Goal: Task Accomplishment & Management: Manage account settings

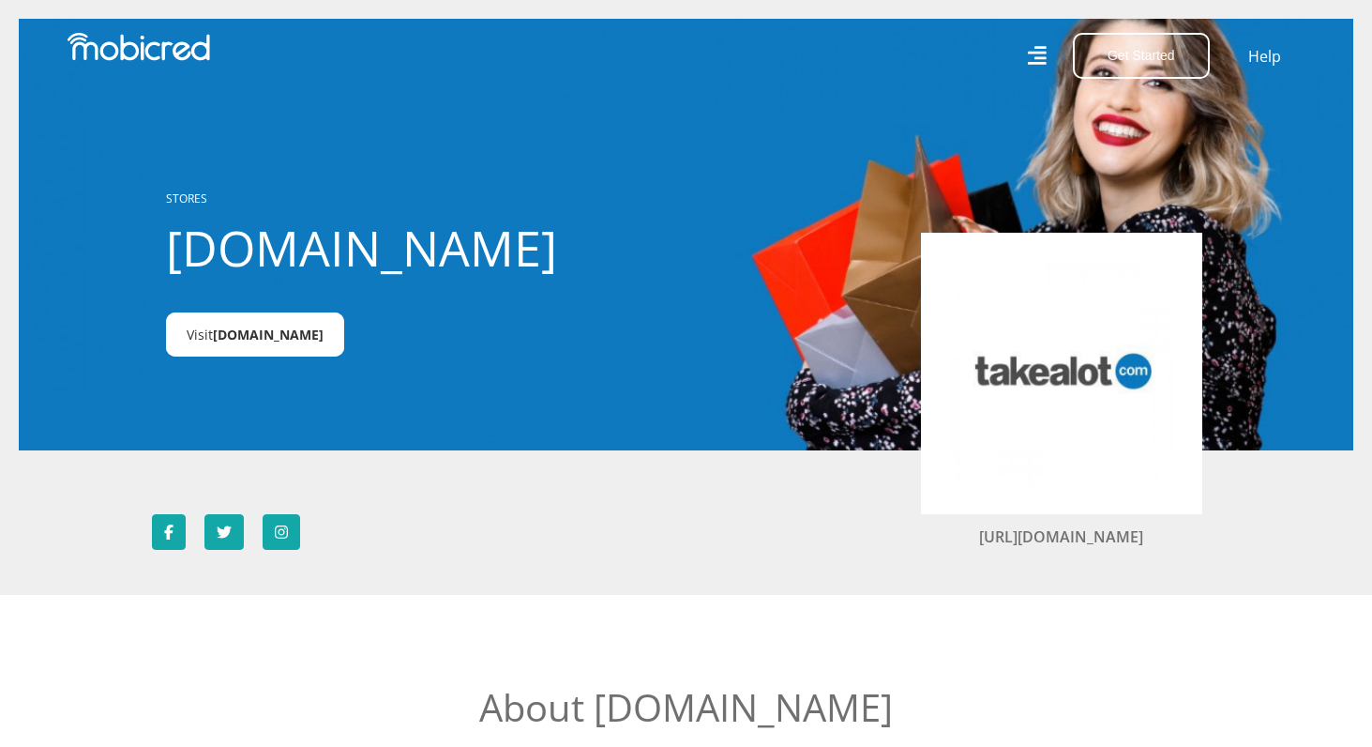
click at [249, 339] on span "Takealot.credit" at bounding box center [268, 334] width 111 height 18
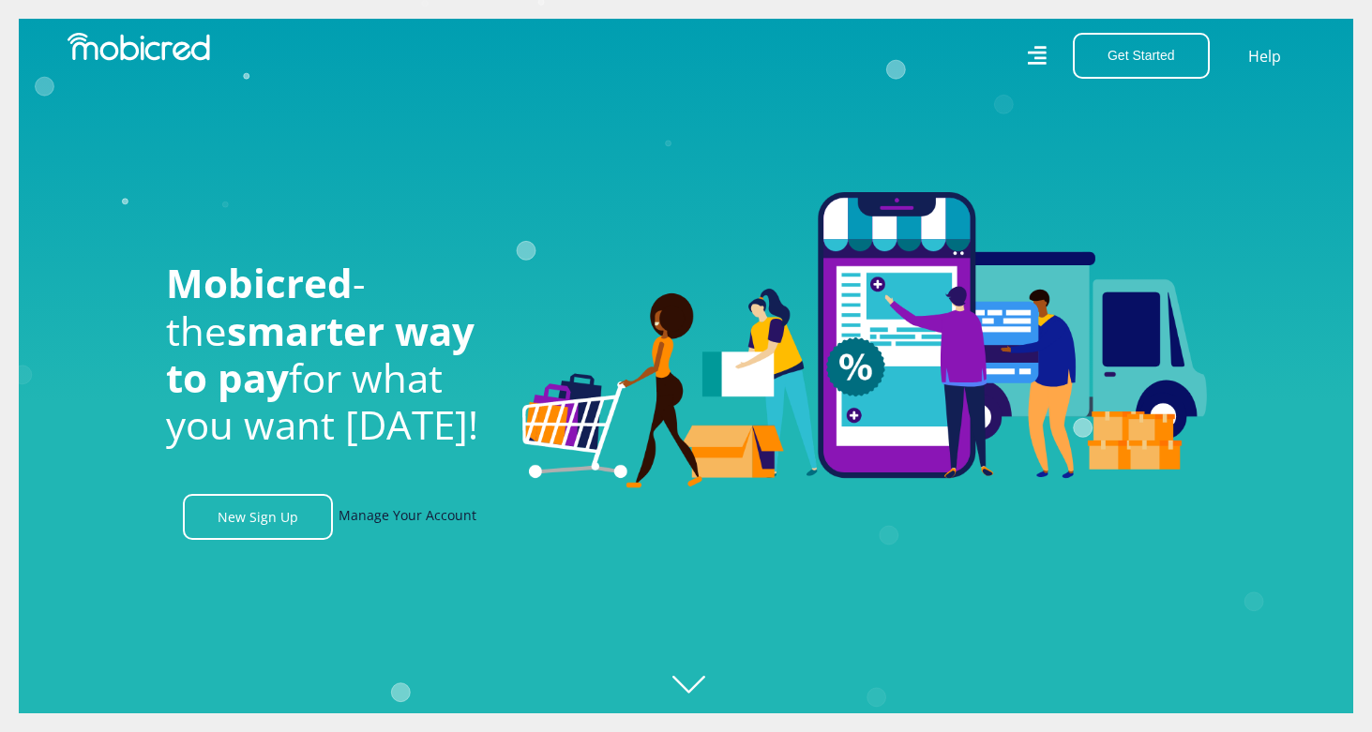
click at [444, 524] on link "Manage Your Account" at bounding box center [408, 517] width 138 height 46
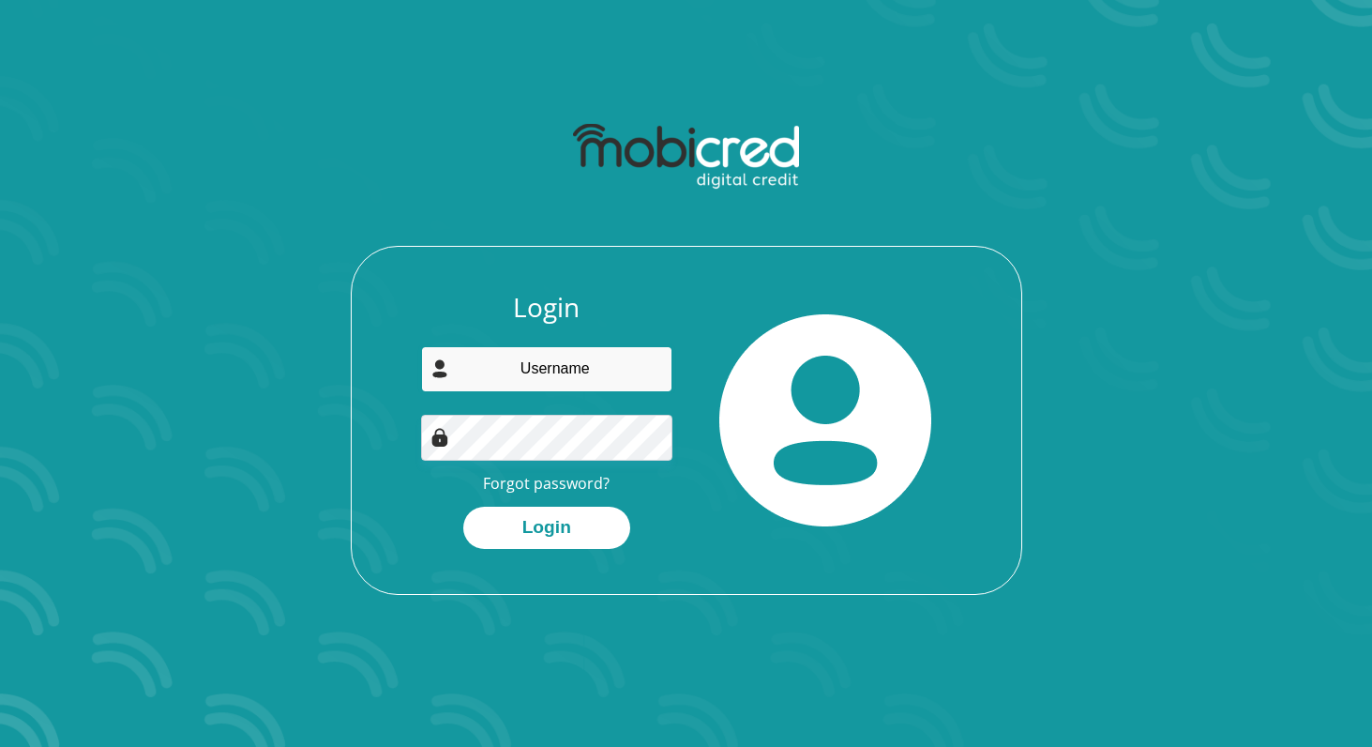
click at [539, 364] on input "email" at bounding box center [546, 369] width 251 height 46
type input "[EMAIL_ADDRESS][DOMAIN_NAME]"
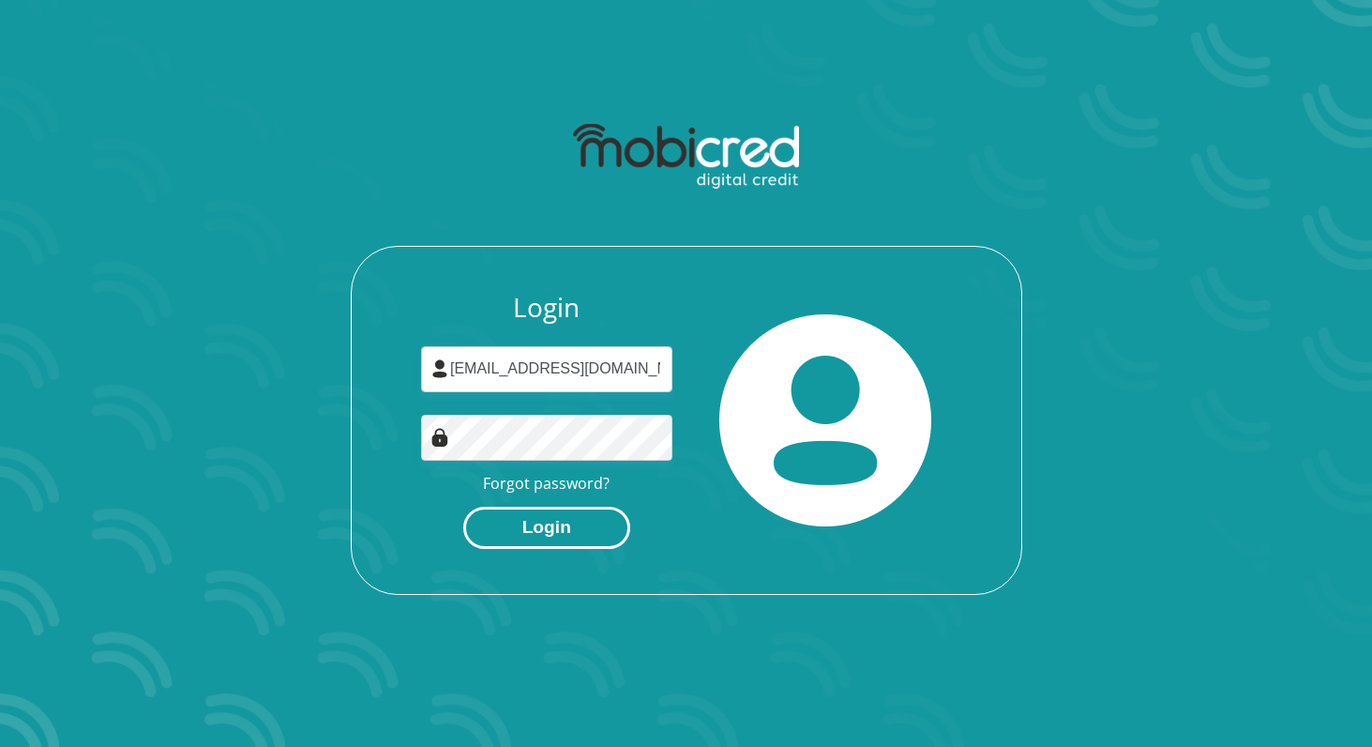
click at [539, 530] on button "Login" at bounding box center [546, 527] width 167 height 42
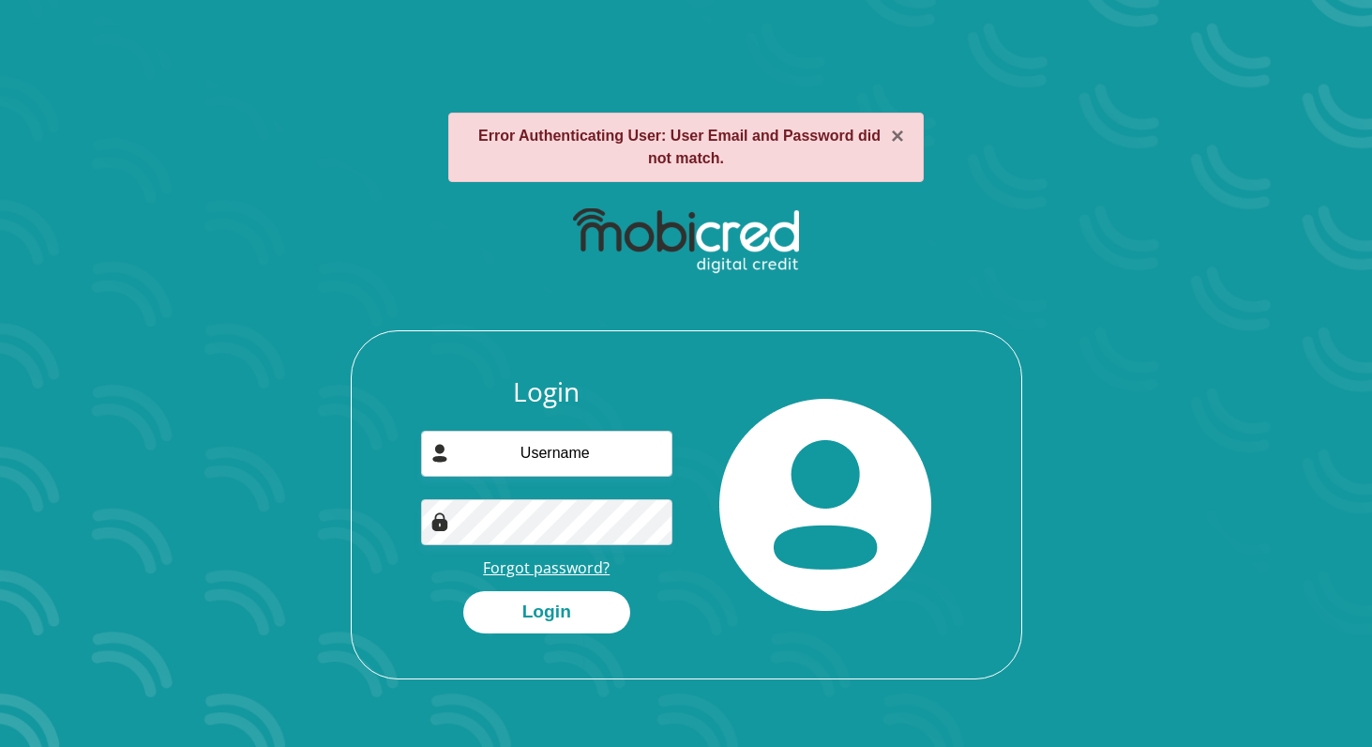
click at [559, 575] on link "Forgot password?" at bounding box center [546, 567] width 127 height 21
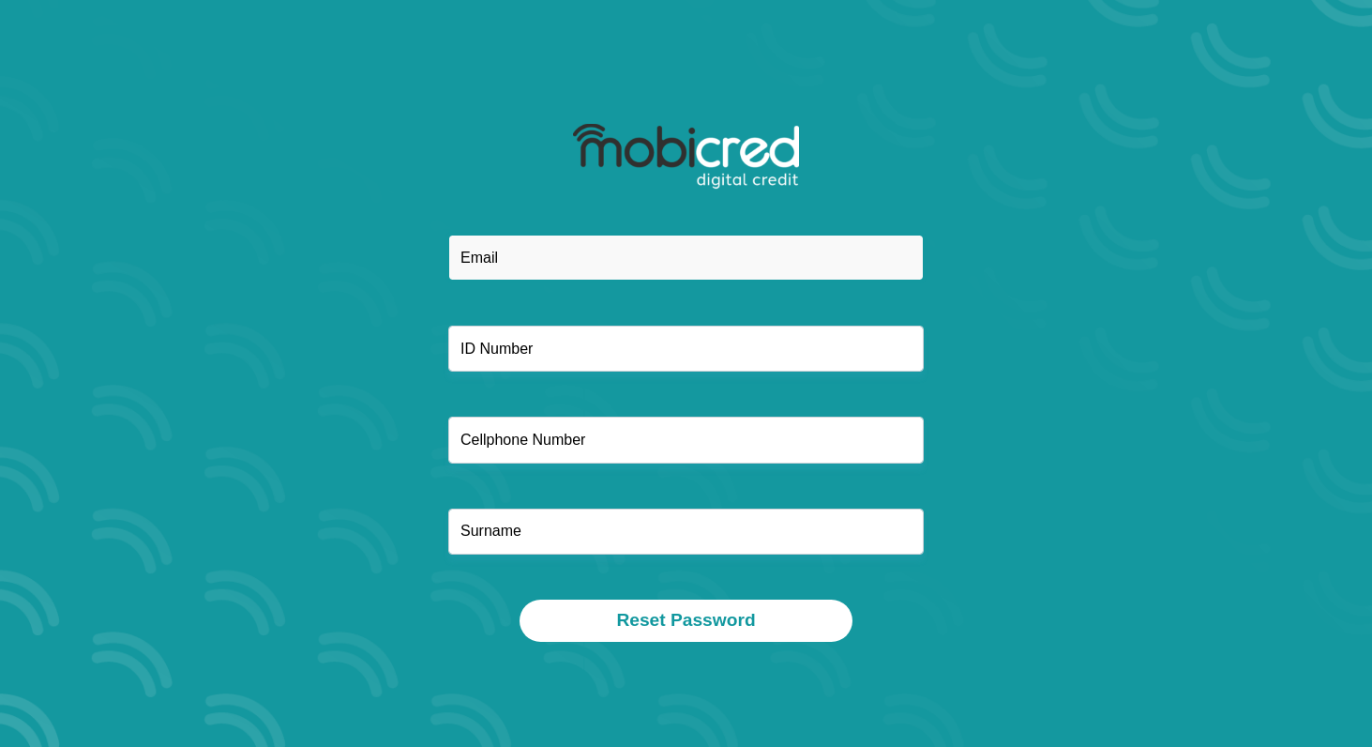
click at [551, 256] on input "email" at bounding box center [685, 257] width 475 height 46
click at [397, 290] on div at bounding box center [686, 416] width 1007 height 365
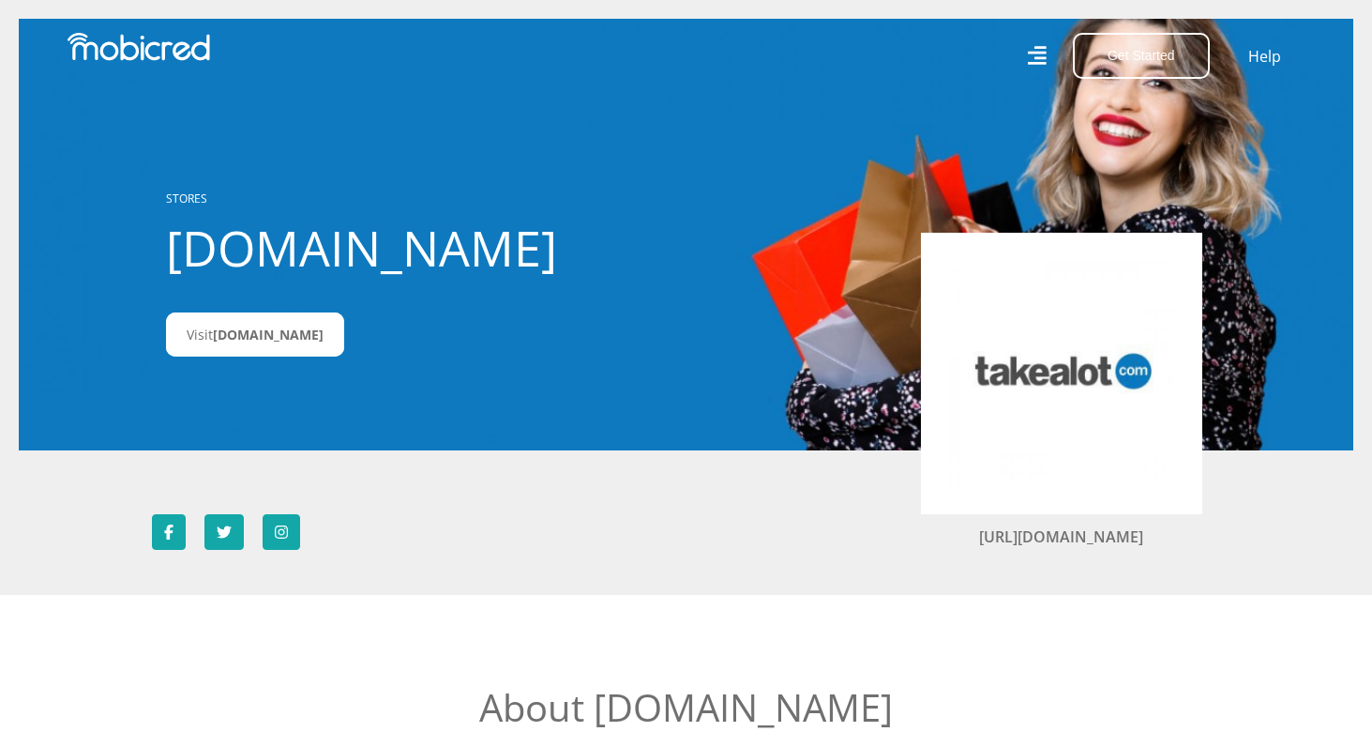
drag, startPoint x: 635, startPoint y: 519, endPoint x: 614, endPoint y: 532, distance: 24.5
click at [635, 519] on div "[URL][DOMAIN_NAME]" at bounding box center [686, 532] width 1069 height 36
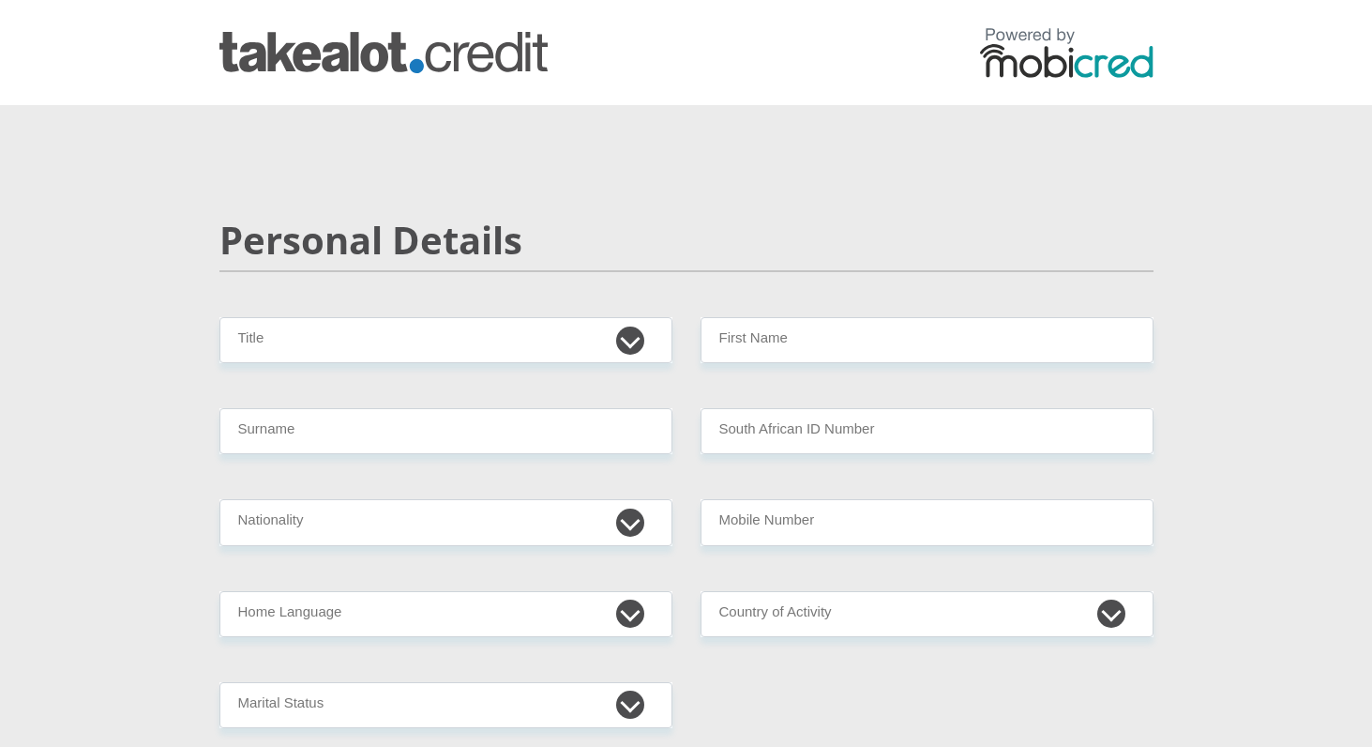
click at [357, 47] on img at bounding box center [383, 52] width 328 height 41
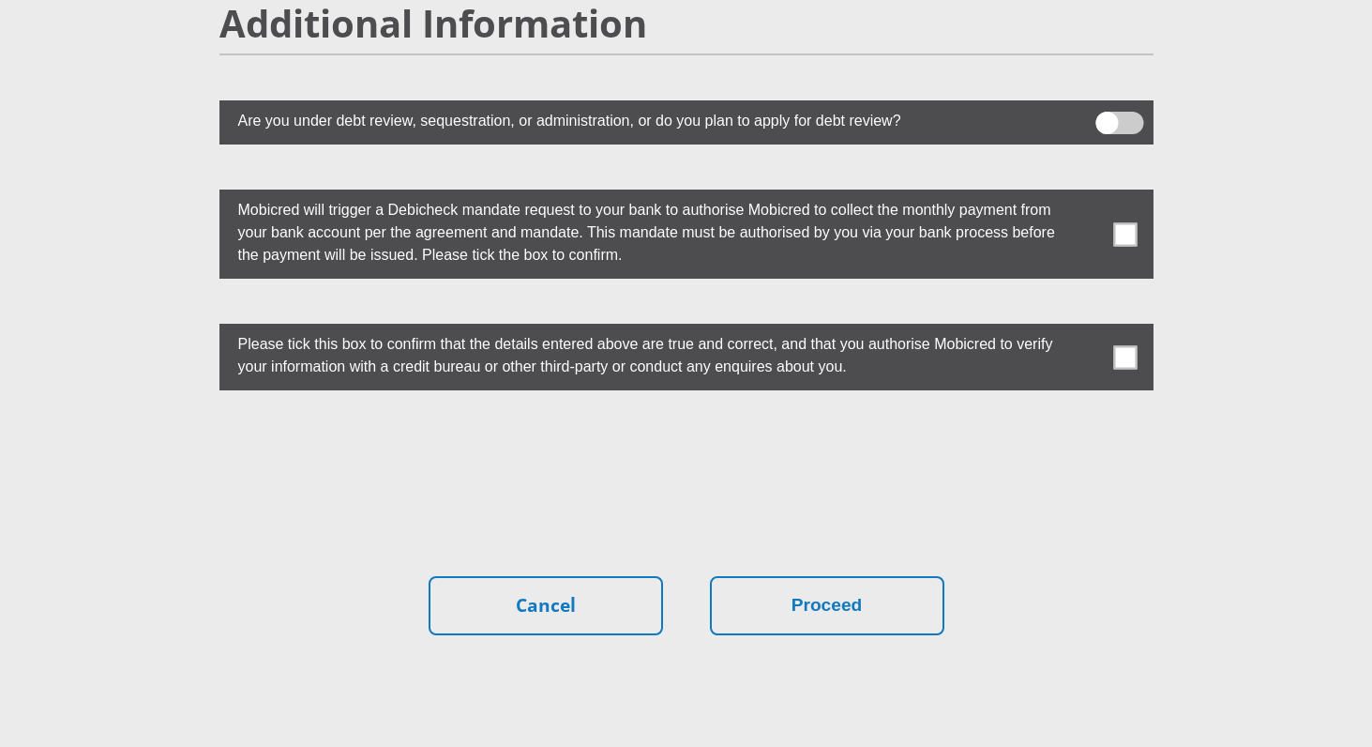
scroll to position [5224, 0]
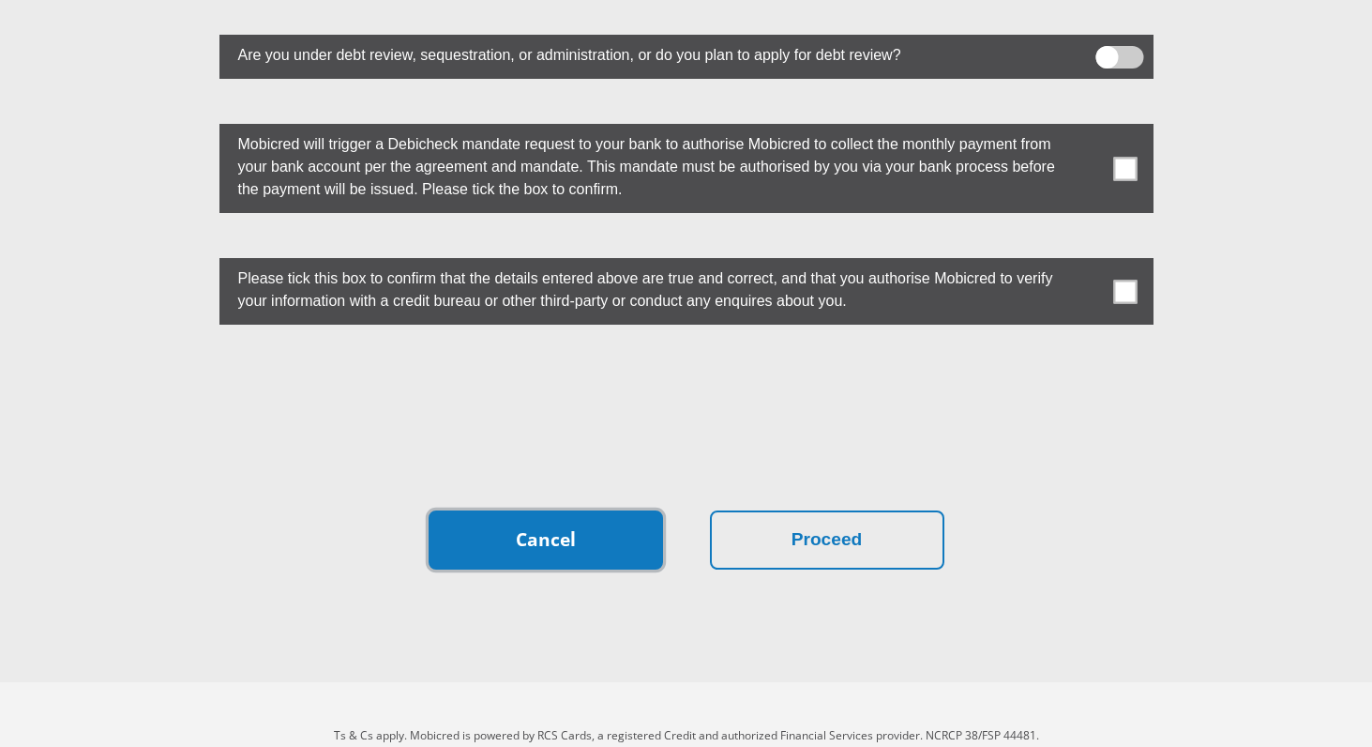
click at [532, 510] on link "Cancel" at bounding box center [546, 539] width 234 height 59
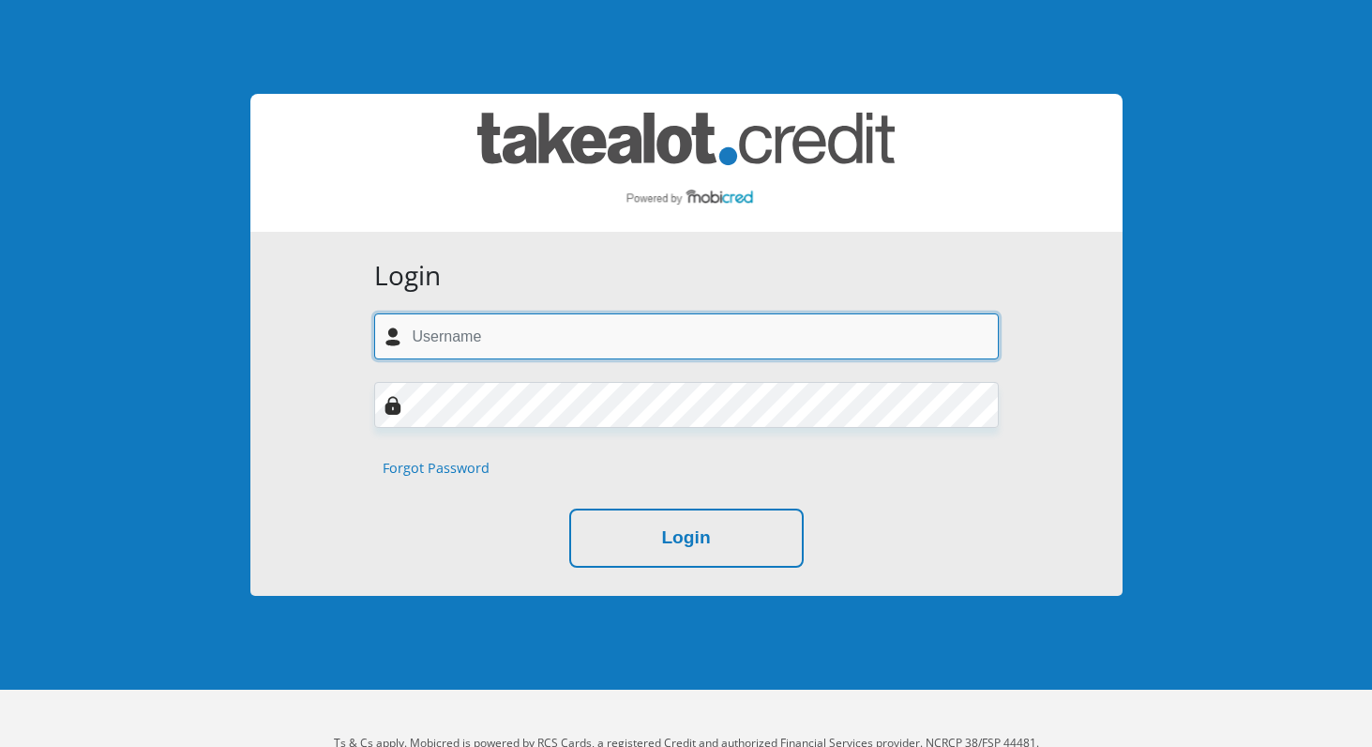
click at [471, 329] on input "text" at bounding box center [686, 336] width 625 height 46
type input "monna0505@gmail.com"
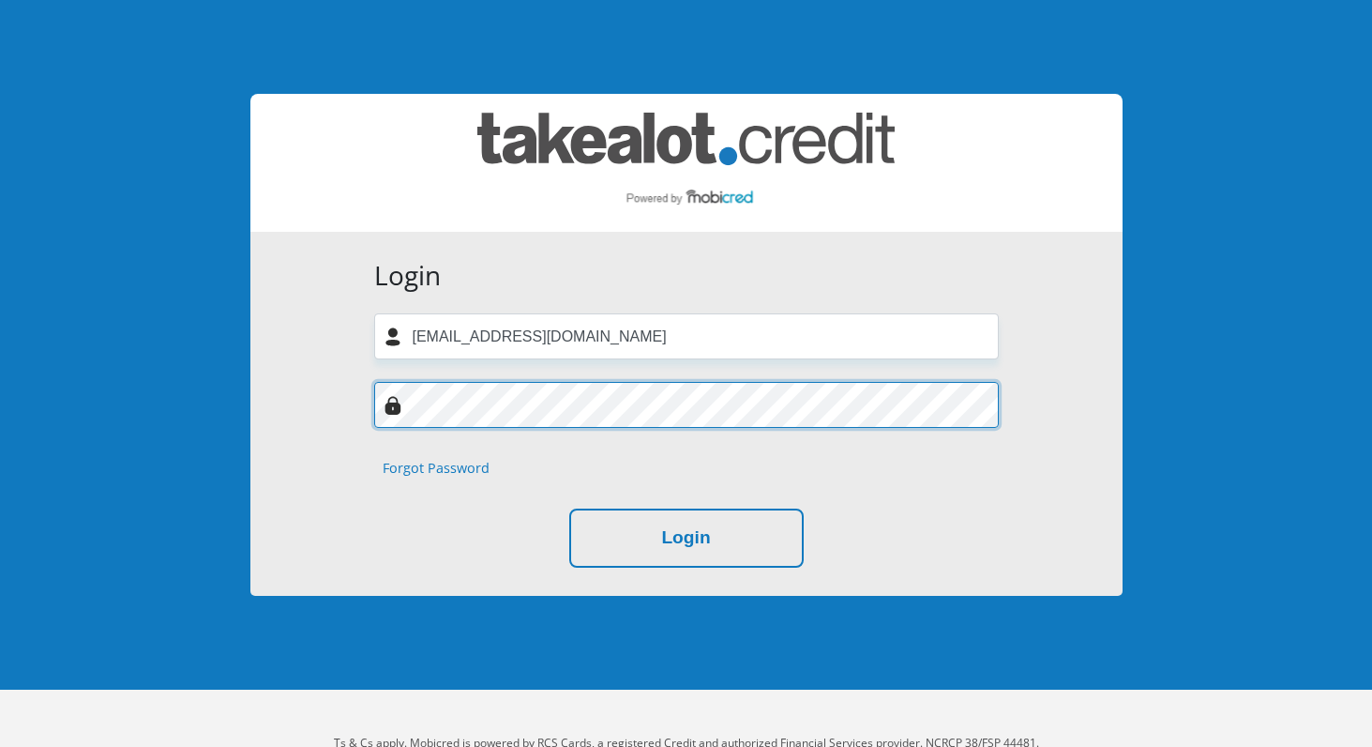
click at [569, 508] on button "Login" at bounding box center [686, 537] width 234 height 59
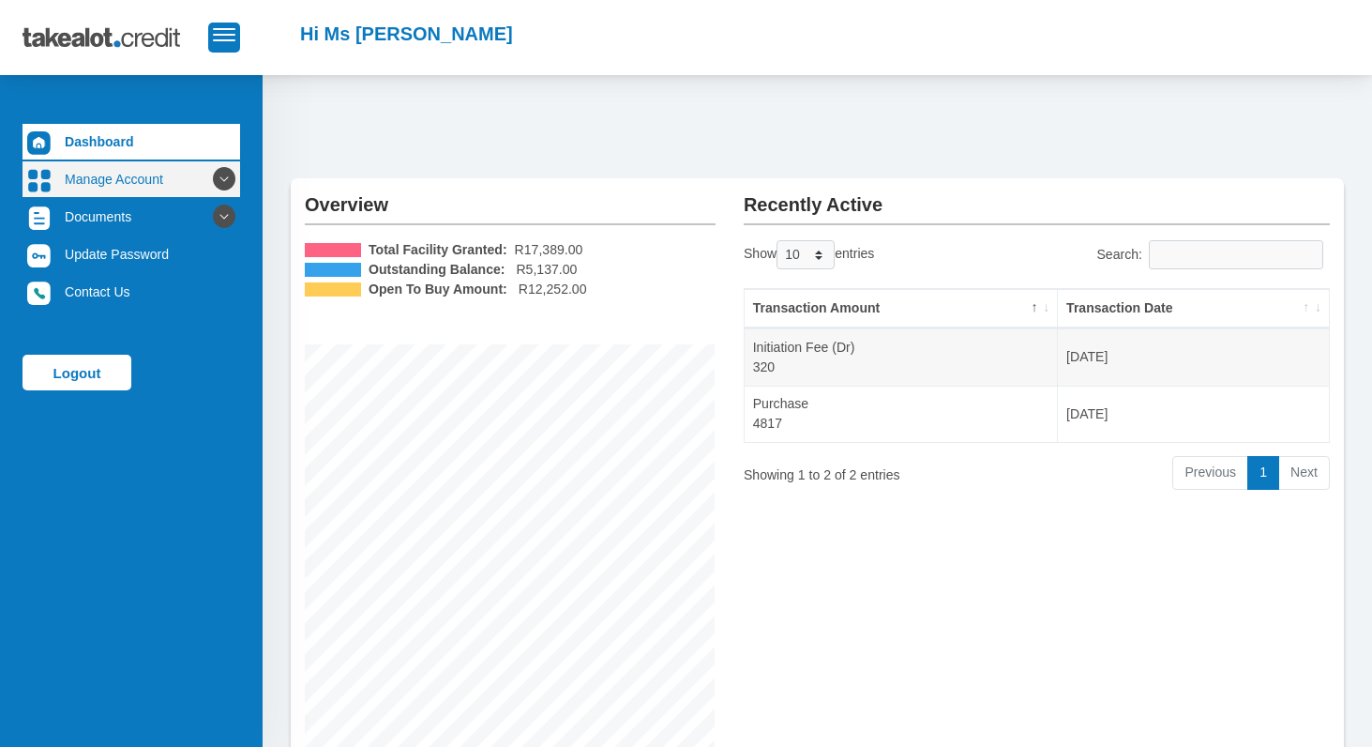
click at [215, 172] on icon at bounding box center [224, 179] width 32 height 32
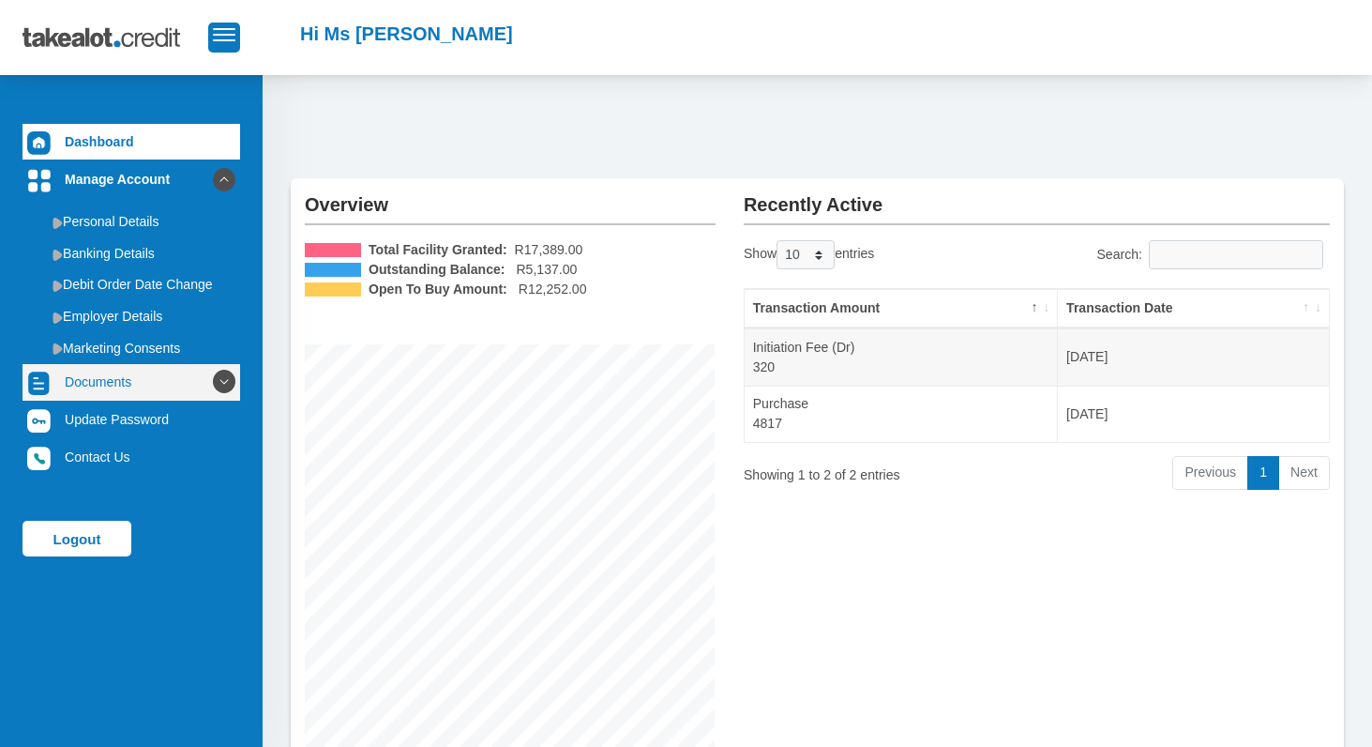
click at [208, 386] on icon at bounding box center [224, 382] width 32 height 32
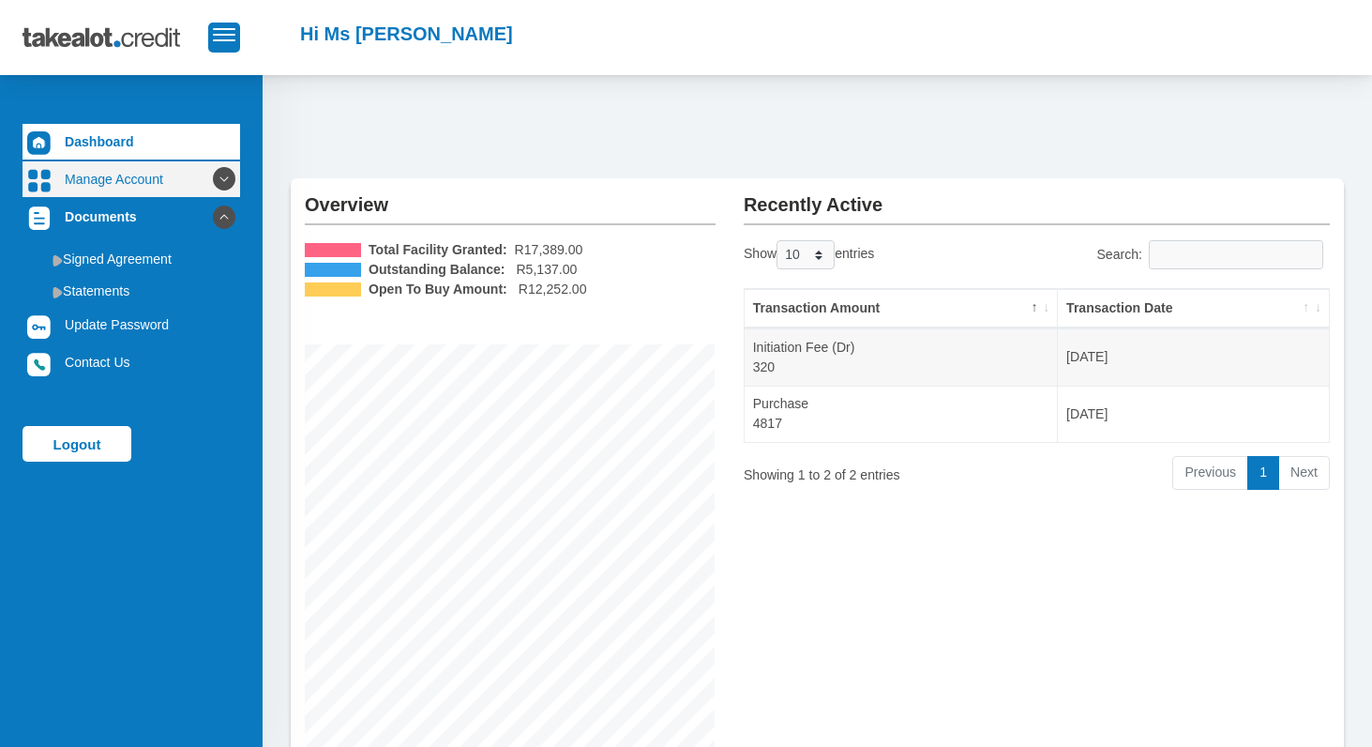
click at [208, 177] on icon at bounding box center [224, 179] width 32 height 32
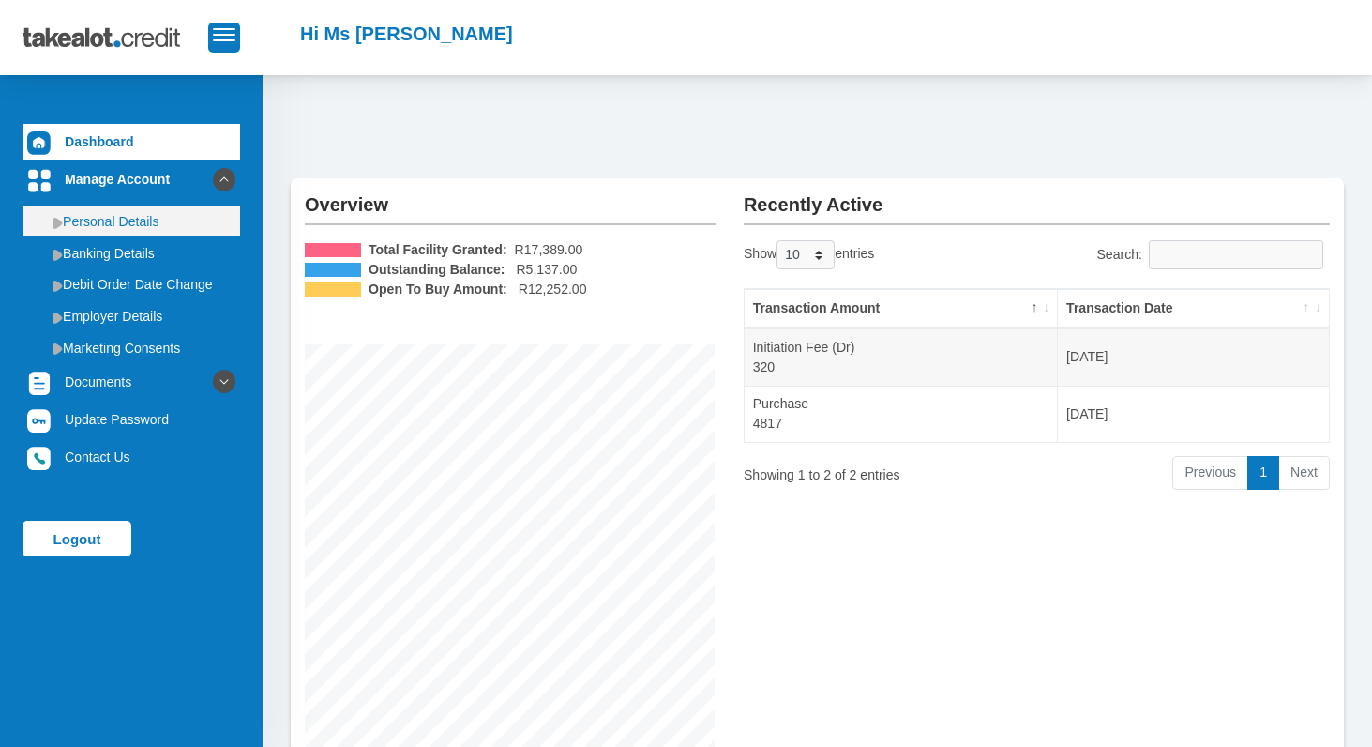
click at [145, 220] on link "Personal Details" at bounding box center [132, 221] width 218 height 30
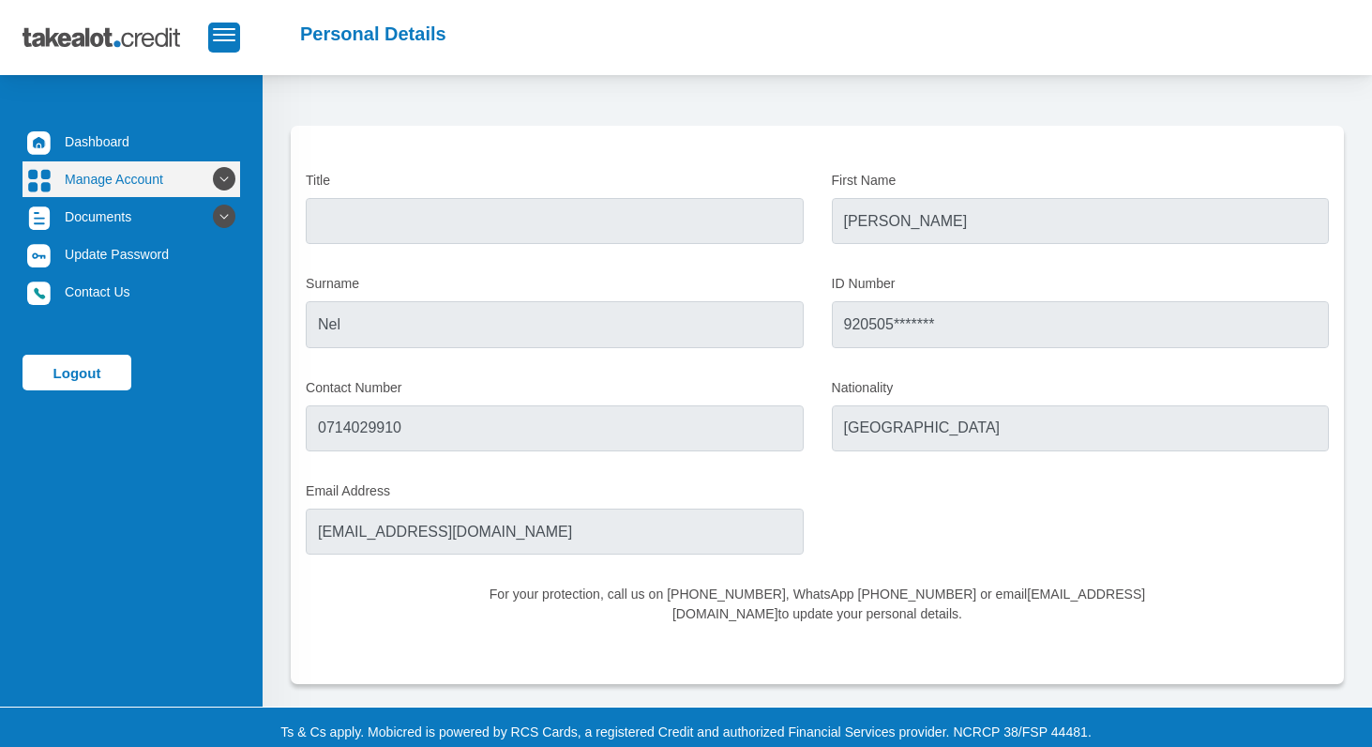
click at [161, 185] on link "Manage Account" at bounding box center [132, 179] width 218 height 36
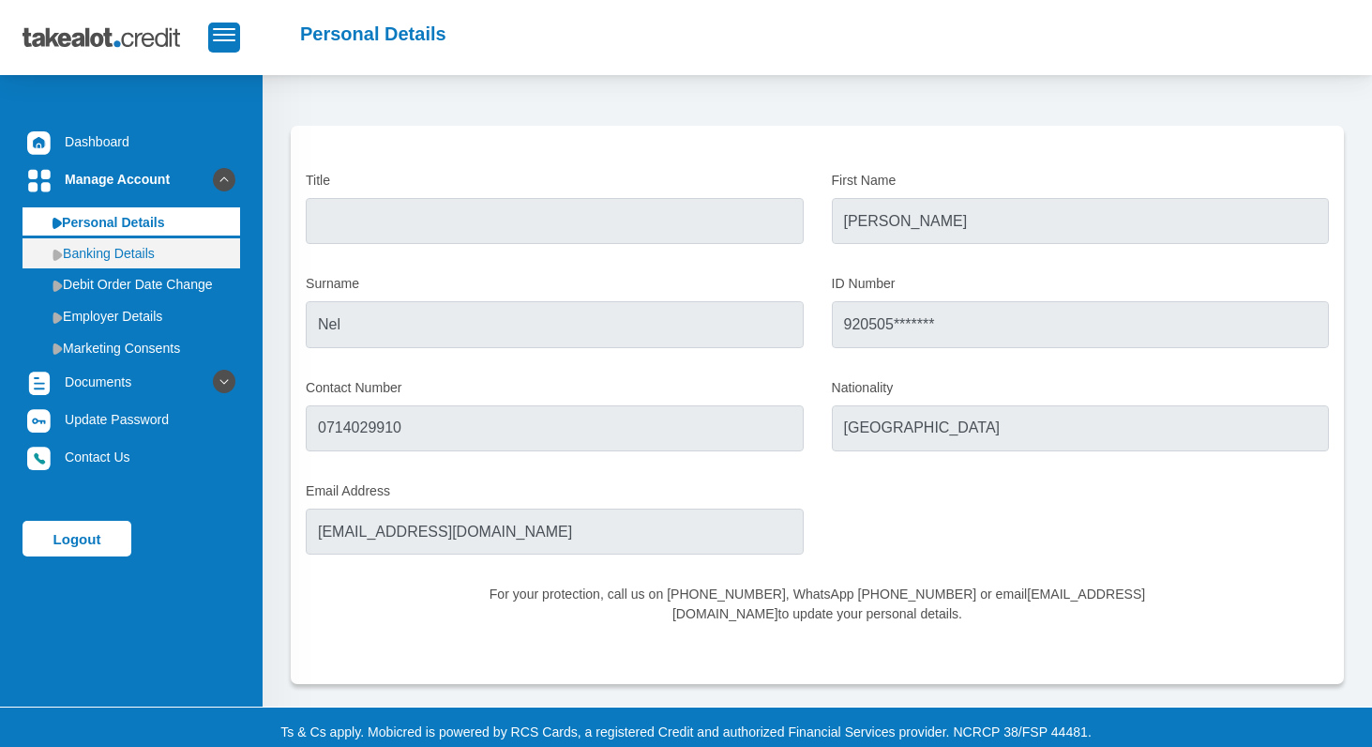
click at [173, 251] on link "Banking Details" at bounding box center [132, 253] width 218 height 30
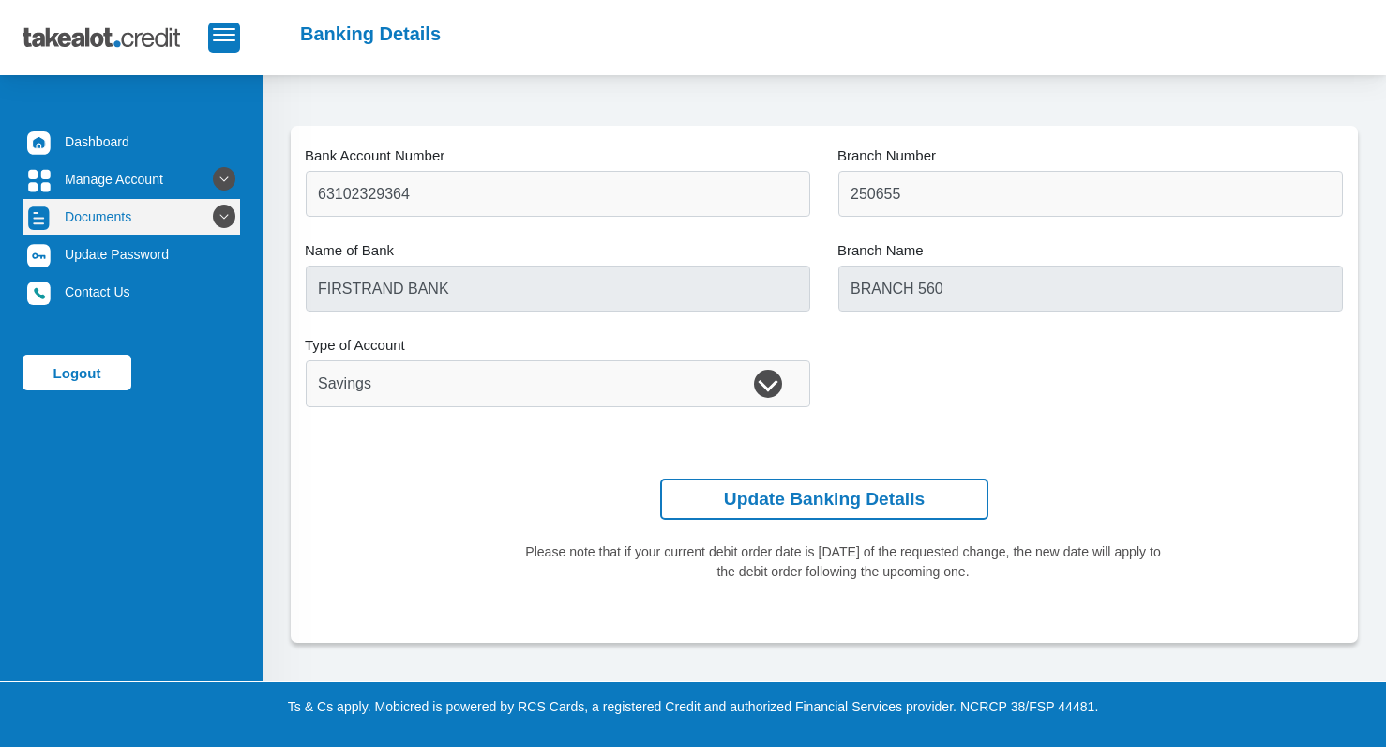
click at [135, 214] on link "Documents" at bounding box center [132, 217] width 218 height 36
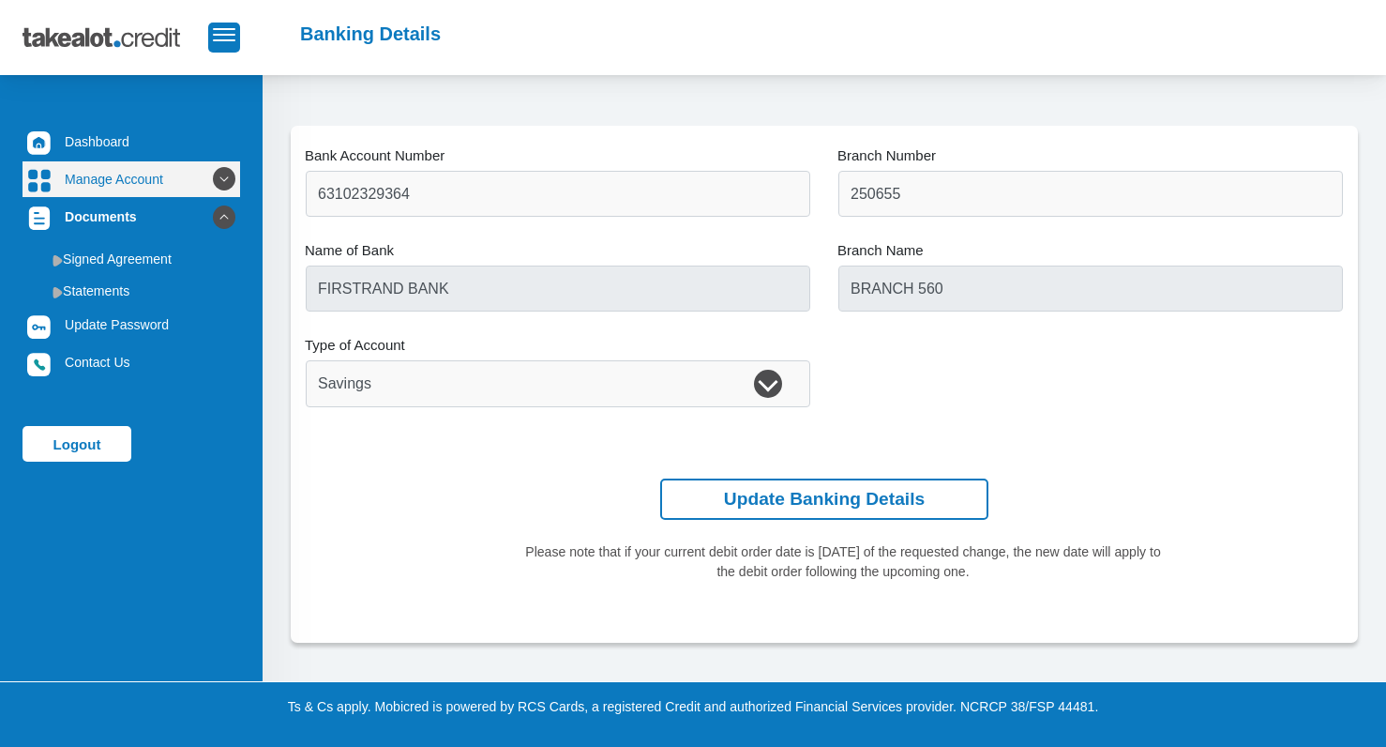
click at [147, 181] on link "Manage Account" at bounding box center [132, 179] width 218 height 36
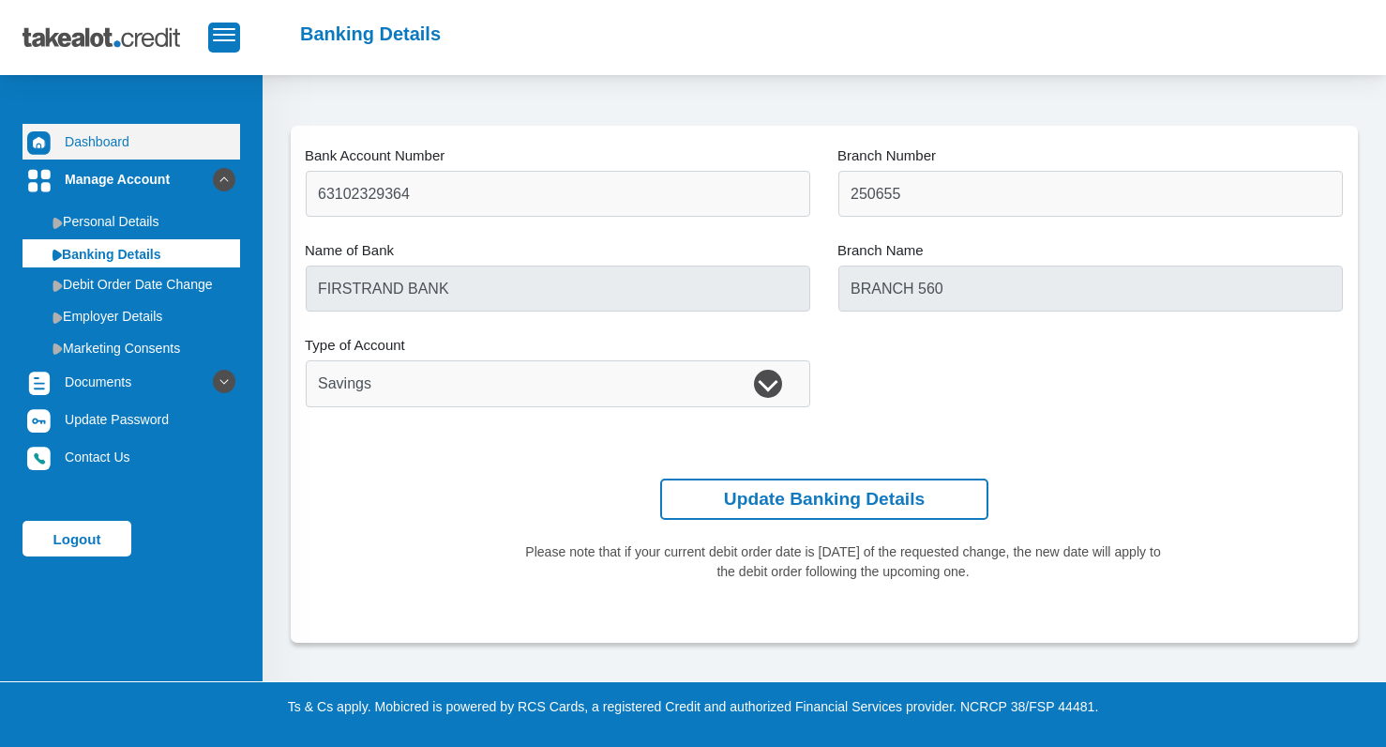
click at [111, 137] on link "Dashboard" at bounding box center [132, 142] width 218 height 36
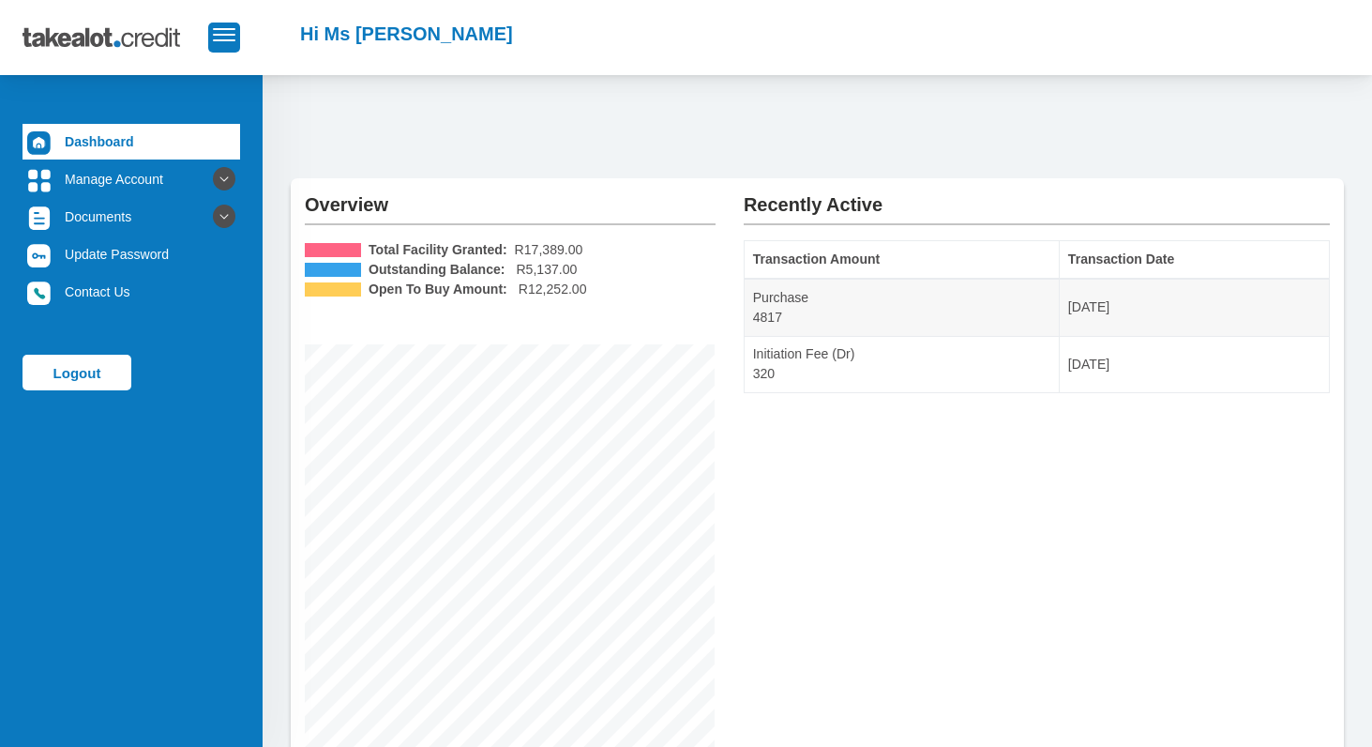
click at [870, 516] on div "Recently Active Transaction Amount Transaction Date Purchase 4817 2025-08-23 In…" at bounding box center [1037, 533] width 614 height 711
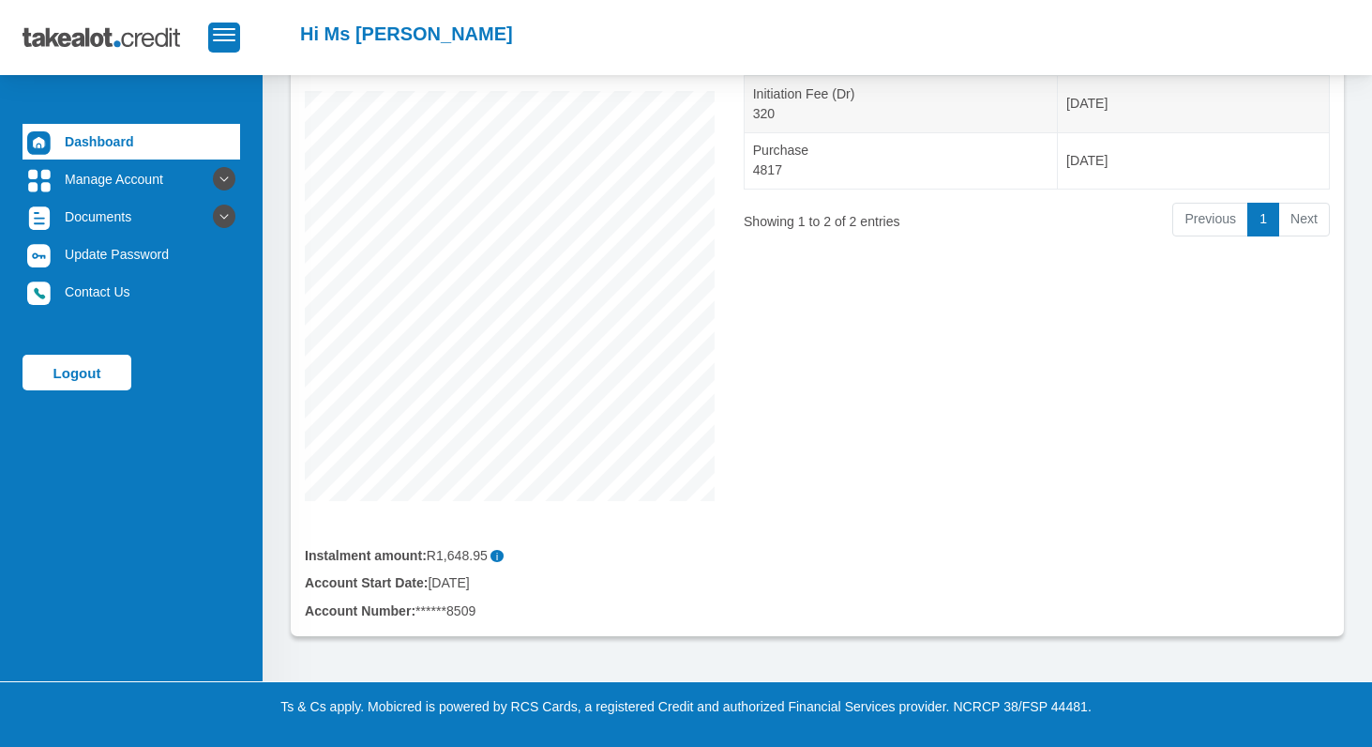
click at [828, 552] on div "Recently Active Show 10 25 50 100 entries Search: Transaction Amount Transactio…" at bounding box center [1037, 280] width 614 height 711
click at [88, 292] on link "Contact Us" at bounding box center [132, 292] width 218 height 36
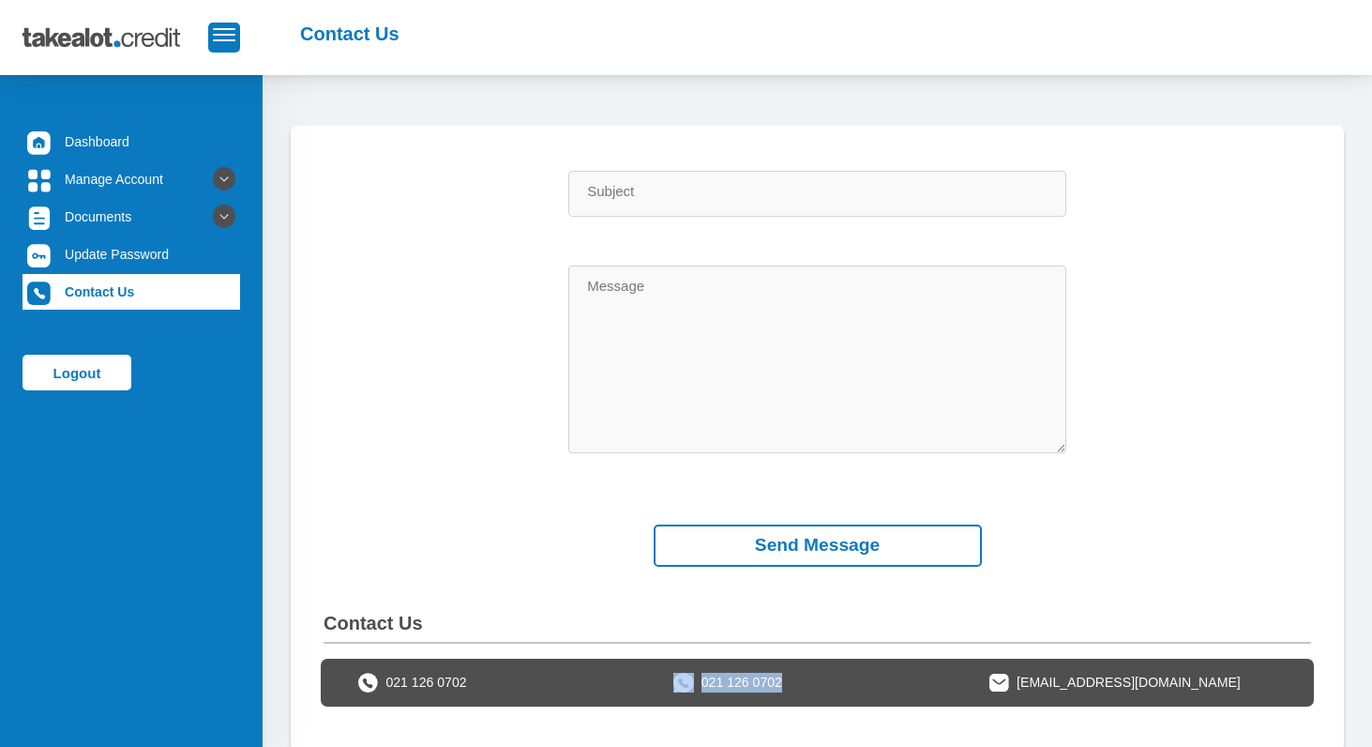
drag, startPoint x: 784, startPoint y: 682, endPoint x: 681, endPoint y: 684, distance: 103.2
click at [681, 684] on div "021 126 0702" at bounding box center [816, 682] width 315 height 20
click at [1187, 418] on div "Subject Message" at bounding box center [817, 336] width 1051 height 331
click at [1225, 483] on div "Subject Message" at bounding box center [817, 336] width 1051 height 331
click at [1153, 414] on div "Subject Message" at bounding box center [817, 336] width 1051 height 331
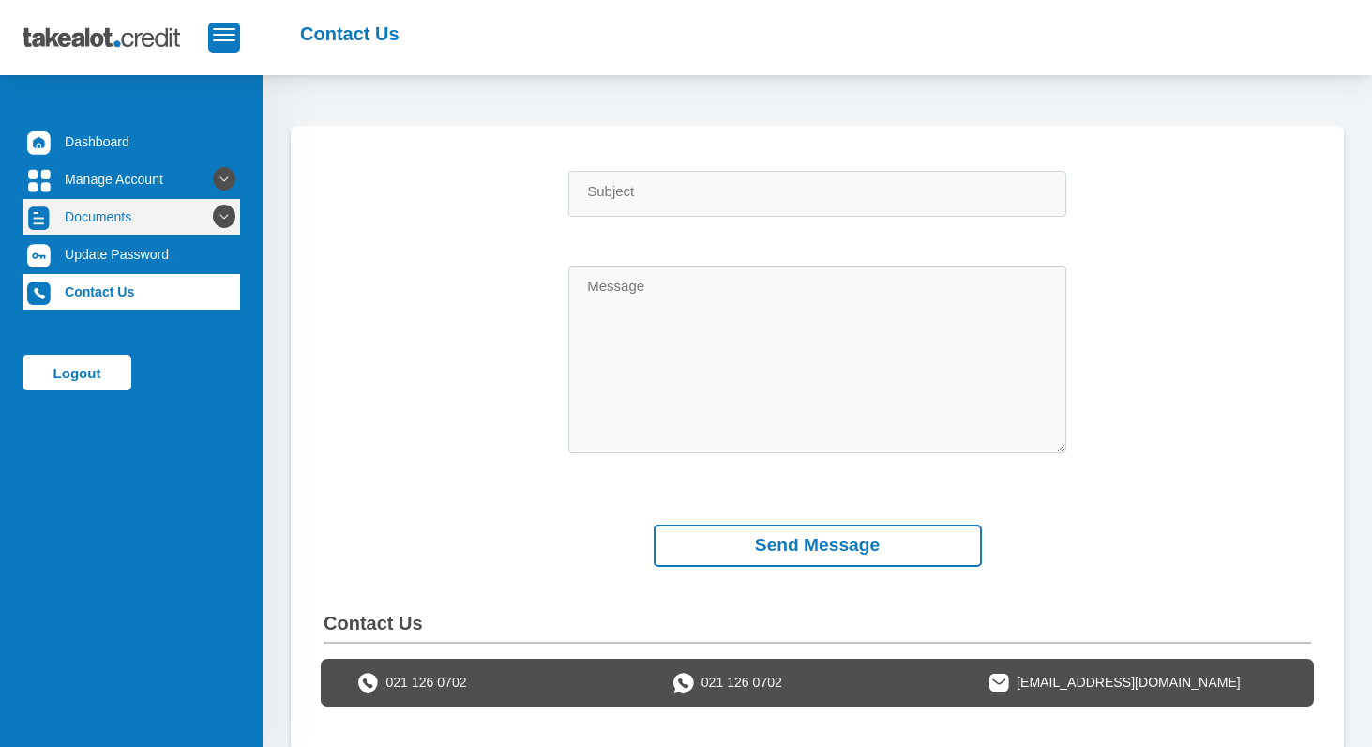
click at [142, 210] on link "Documents" at bounding box center [132, 217] width 218 height 36
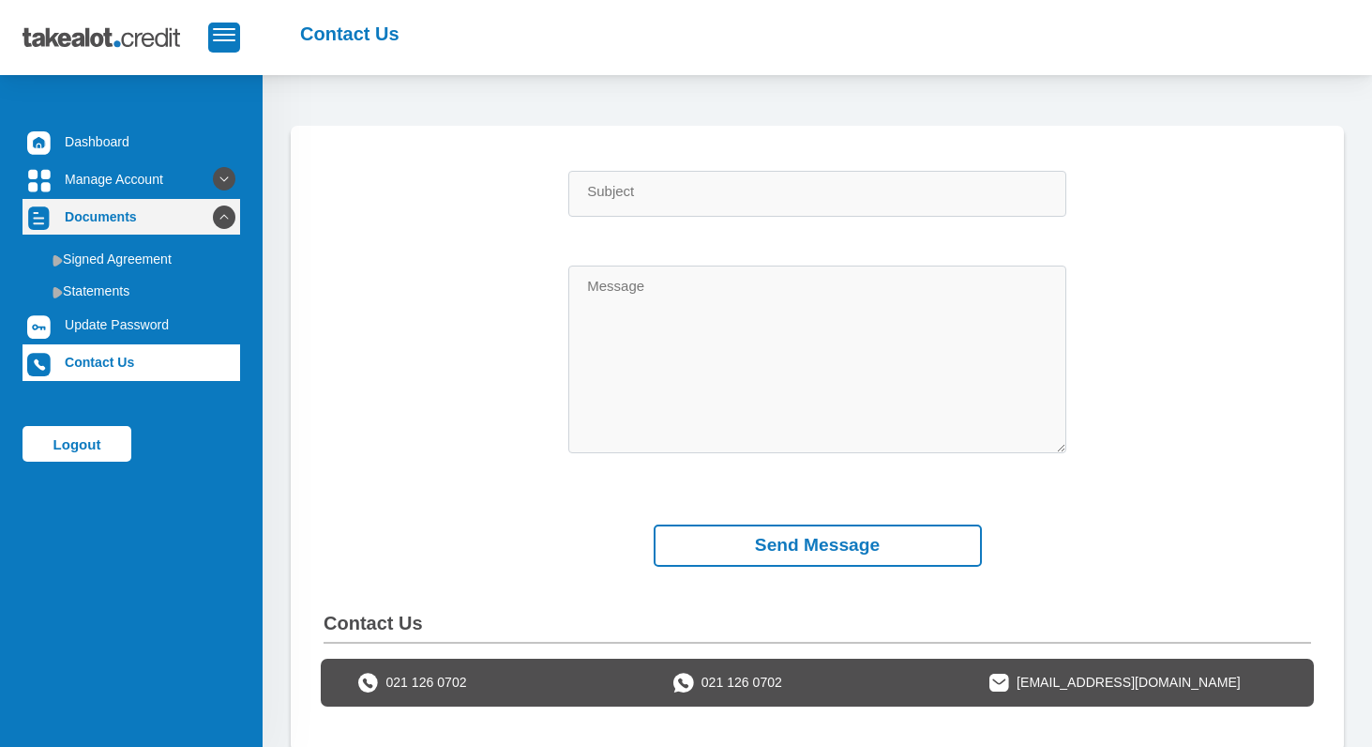
click at [142, 210] on link "Documents" at bounding box center [132, 217] width 218 height 36
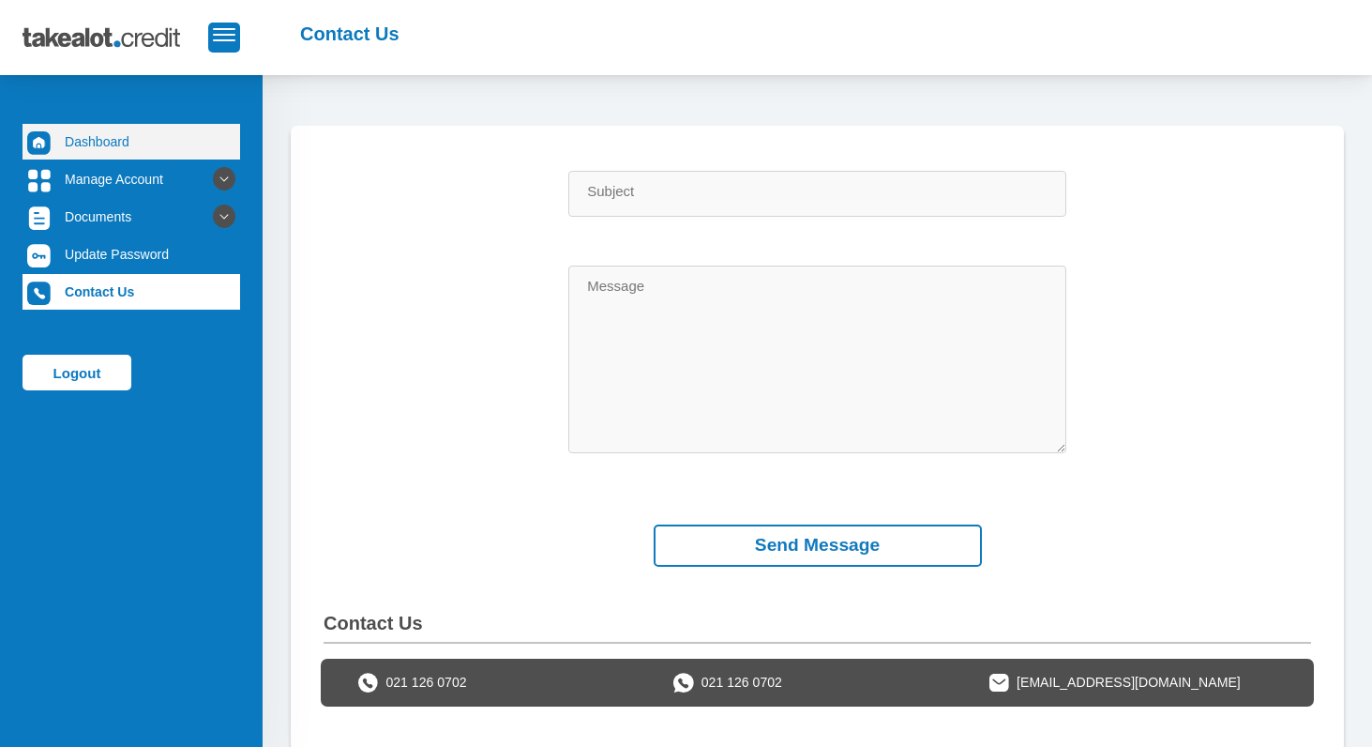
click at [103, 150] on link "Dashboard" at bounding box center [132, 142] width 218 height 36
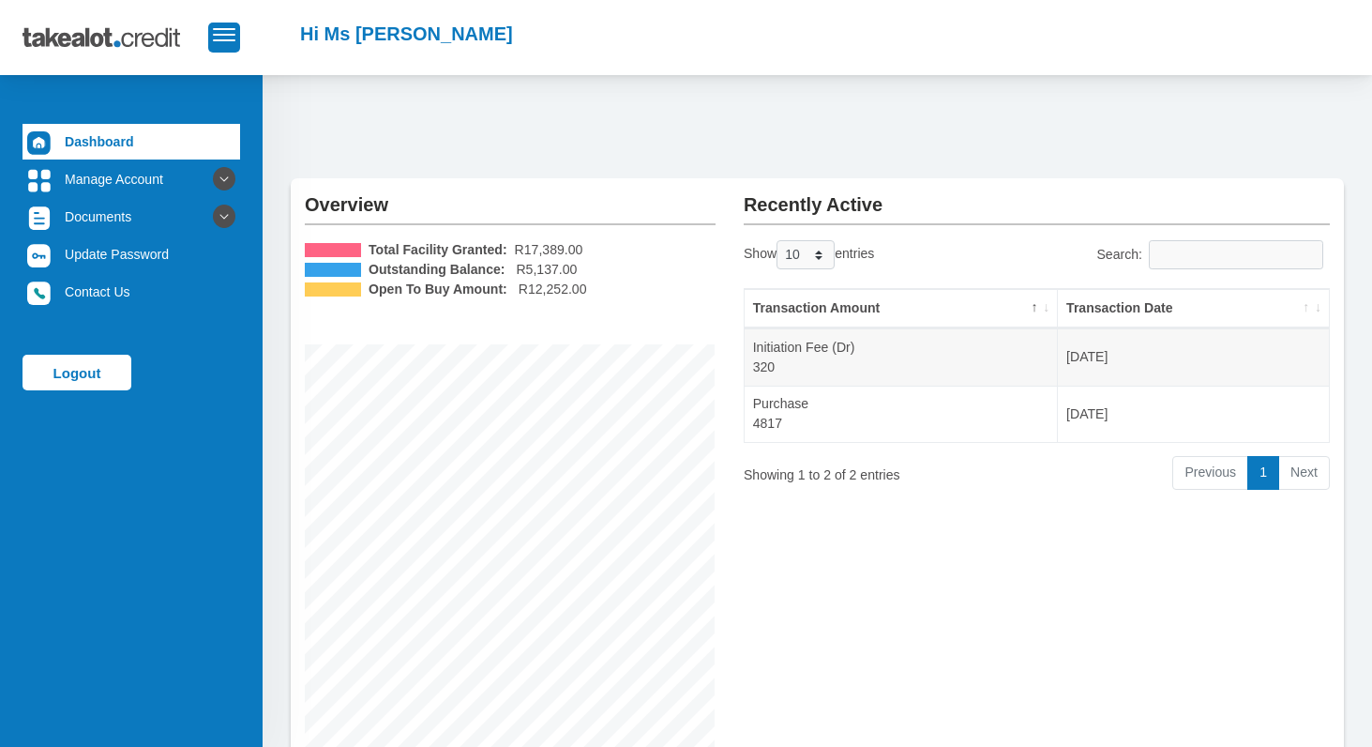
drag, startPoint x: 939, startPoint y: 553, endPoint x: 923, endPoint y: 561, distance: 17.6
click at [939, 553] on div "Recently Active Show 10 25 50 100 entries Search: Transaction Amount Transactio…" at bounding box center [1037, 533] width 614 height 711
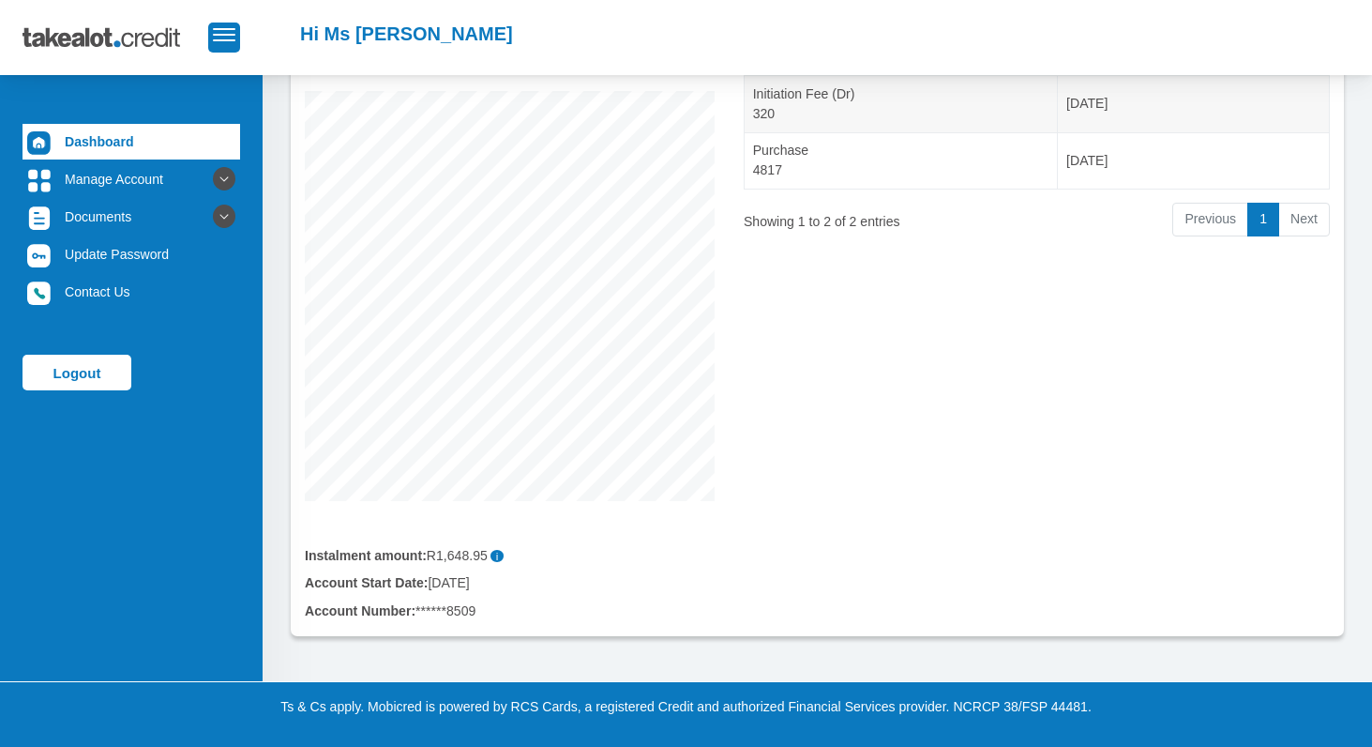
click at [436, 611] on div "Account Number: ******8509" at bounding box center [510, 611] width 411 height 20
click at [153, 184] on link "Manage Account" at bounding box center [132, 179] width 218 height 36
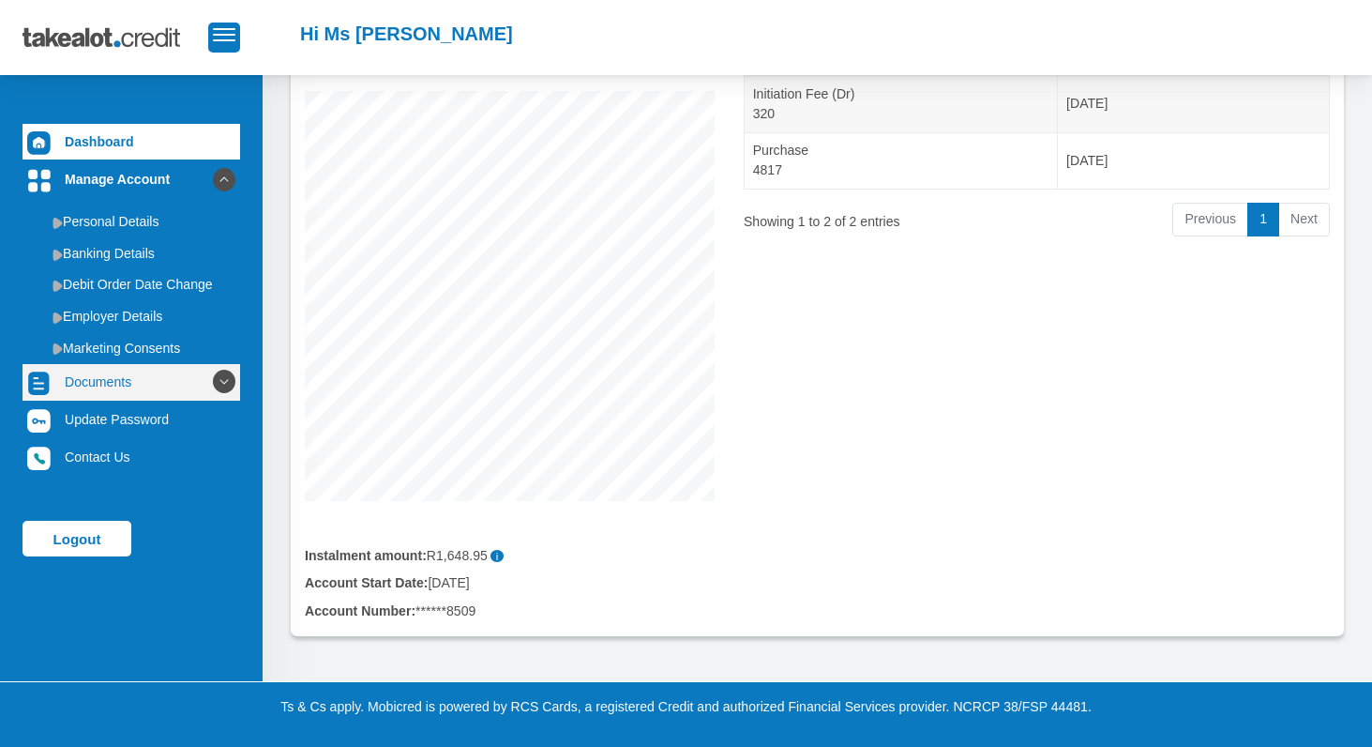
click at [182, 376] on link "Documents" at bounding box center [132, 382] width 218 height 36
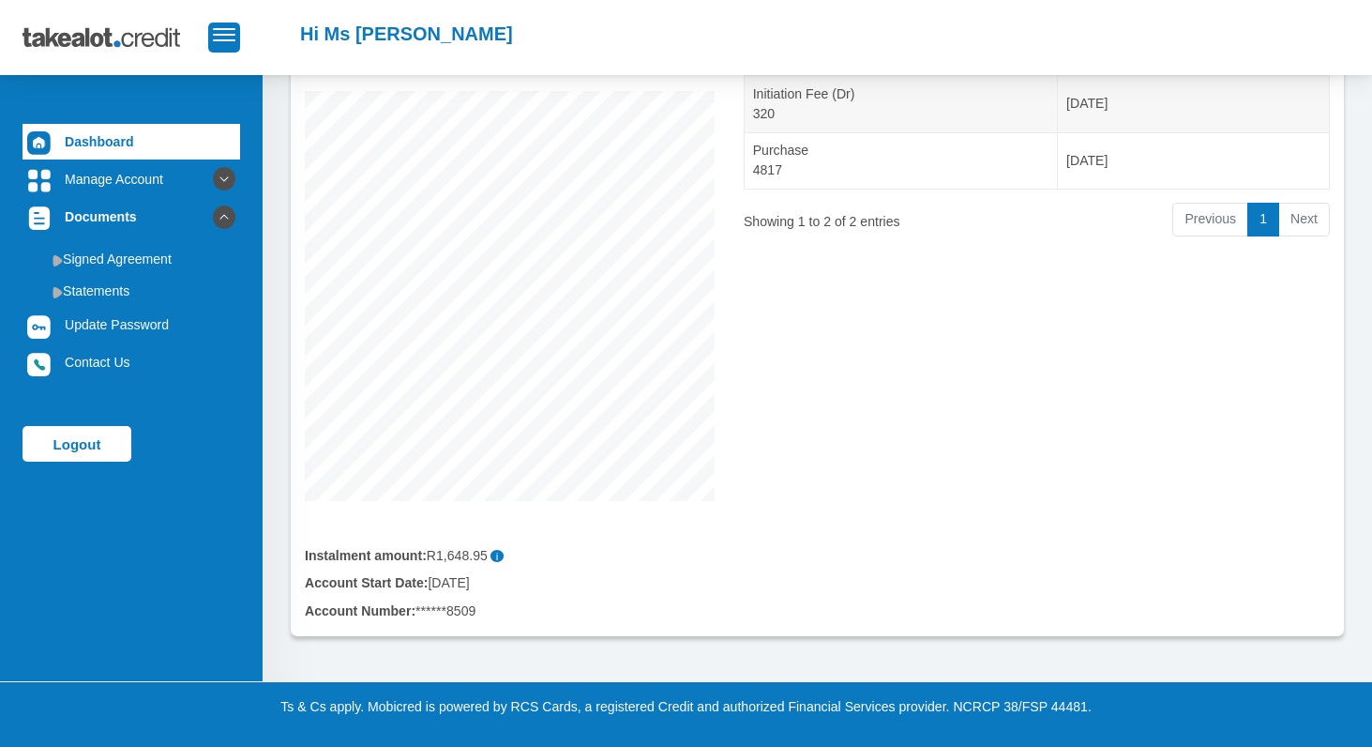
scroll to position [0, 0]
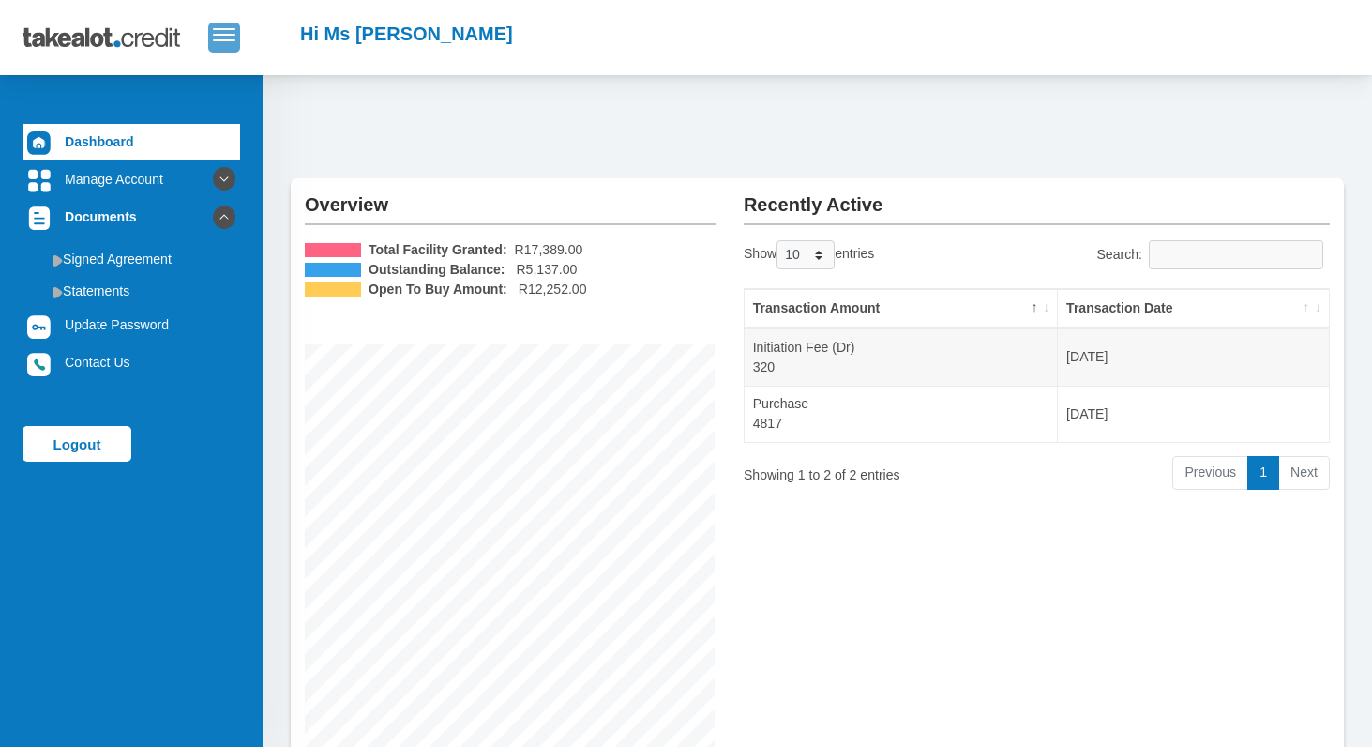
click at [229, 38] on span "button" at bounding box center [224, 34] width 23 height 13
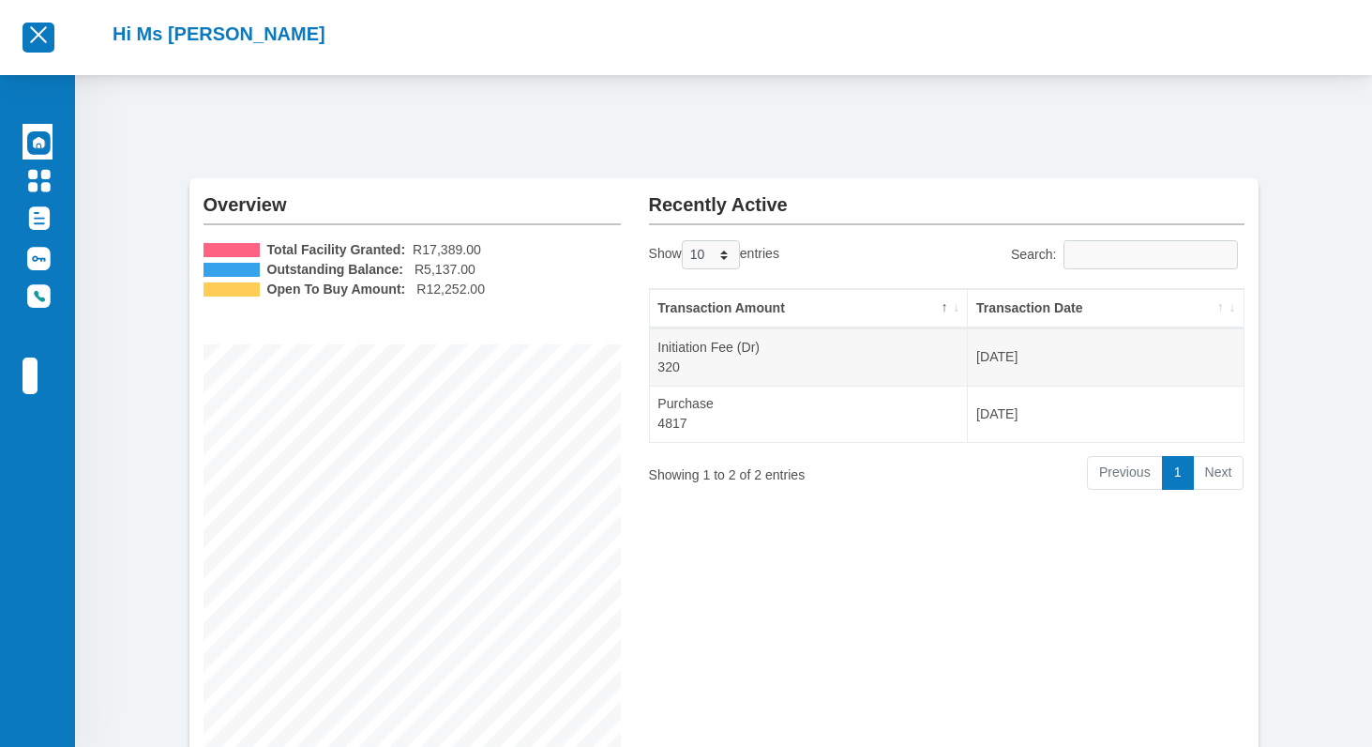
scroll to position [261, 0]
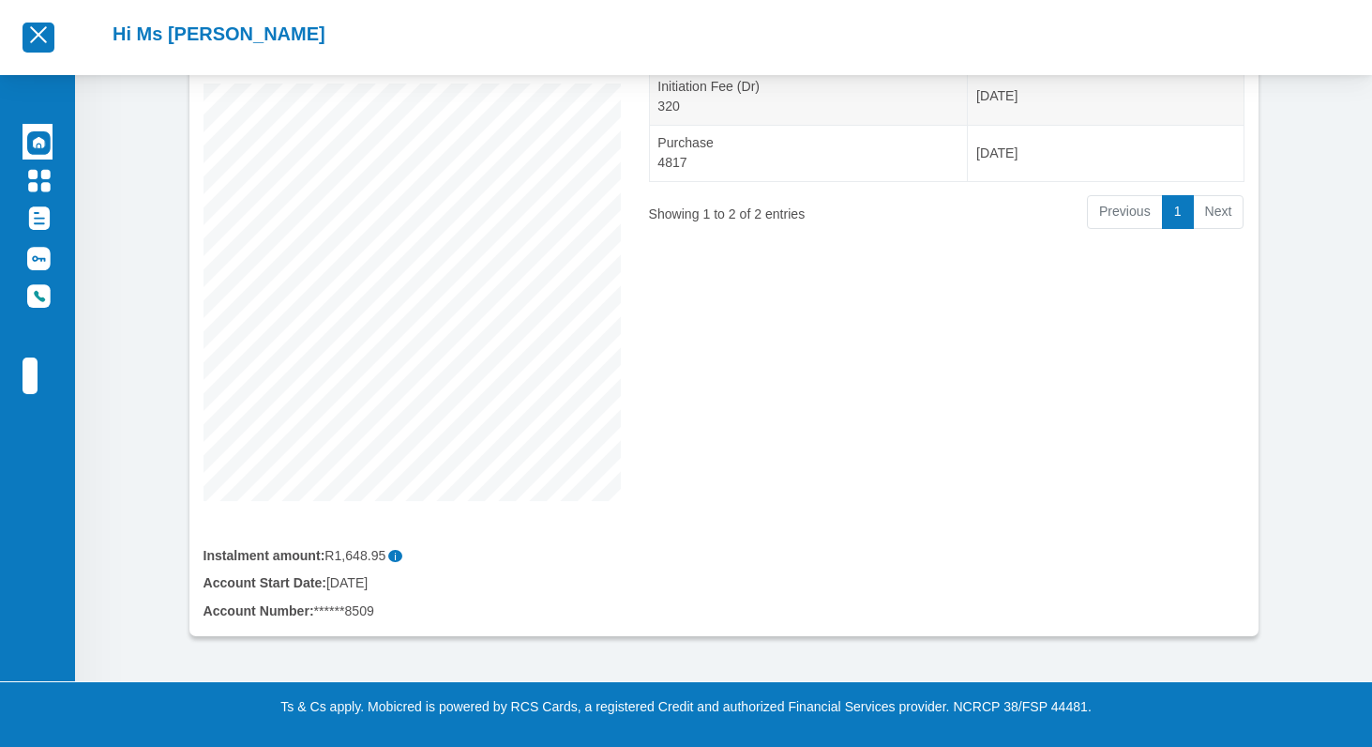
click at [359, 614] on div "Account Number: ******8509" at bounding box center [412, 611] width 417 height 20
click at [324, 611] on div "Account Number: ******8509" at bounding box center [412, 611] width 417 height 20
click at [296, 614] on b "Account Number:" at bounding box center [259, 610] width 111 height 15
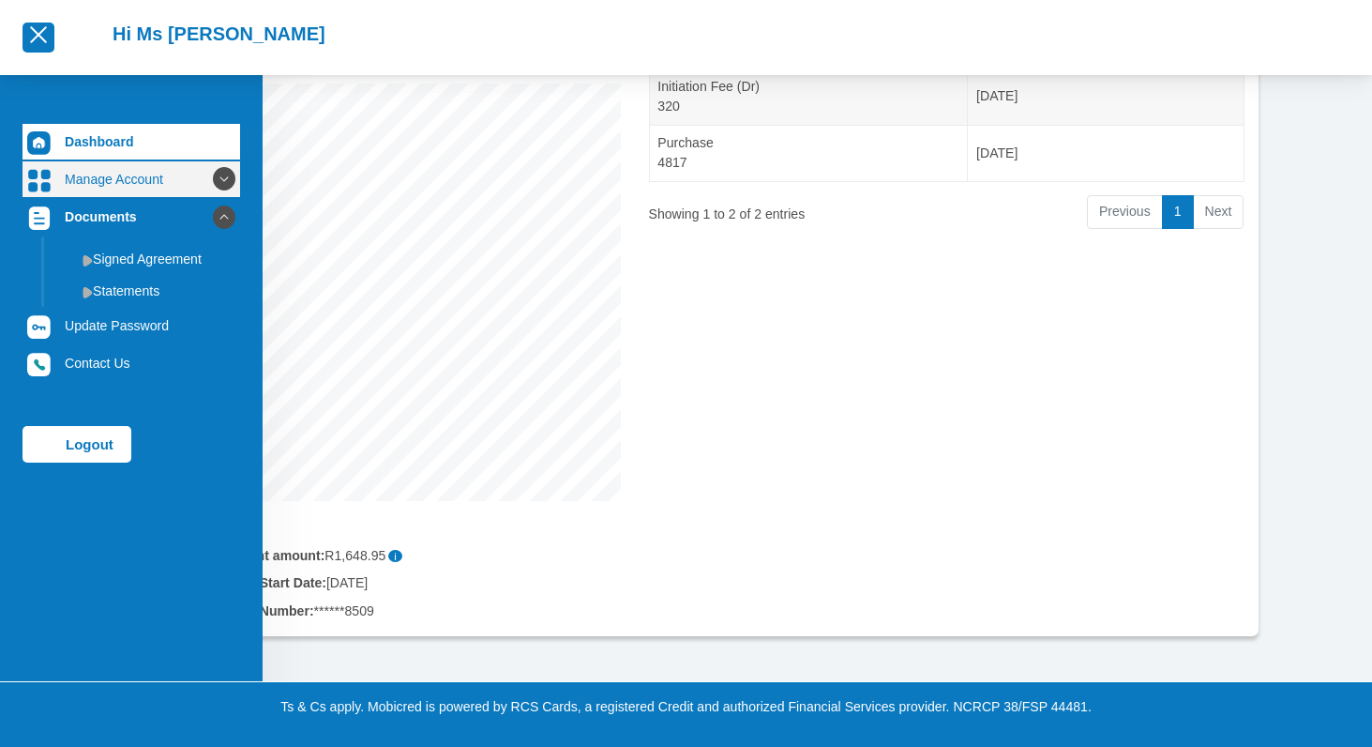
click at [129, 176] on link "Manage Account" at bounding box center [132, 179] width 218 height 36
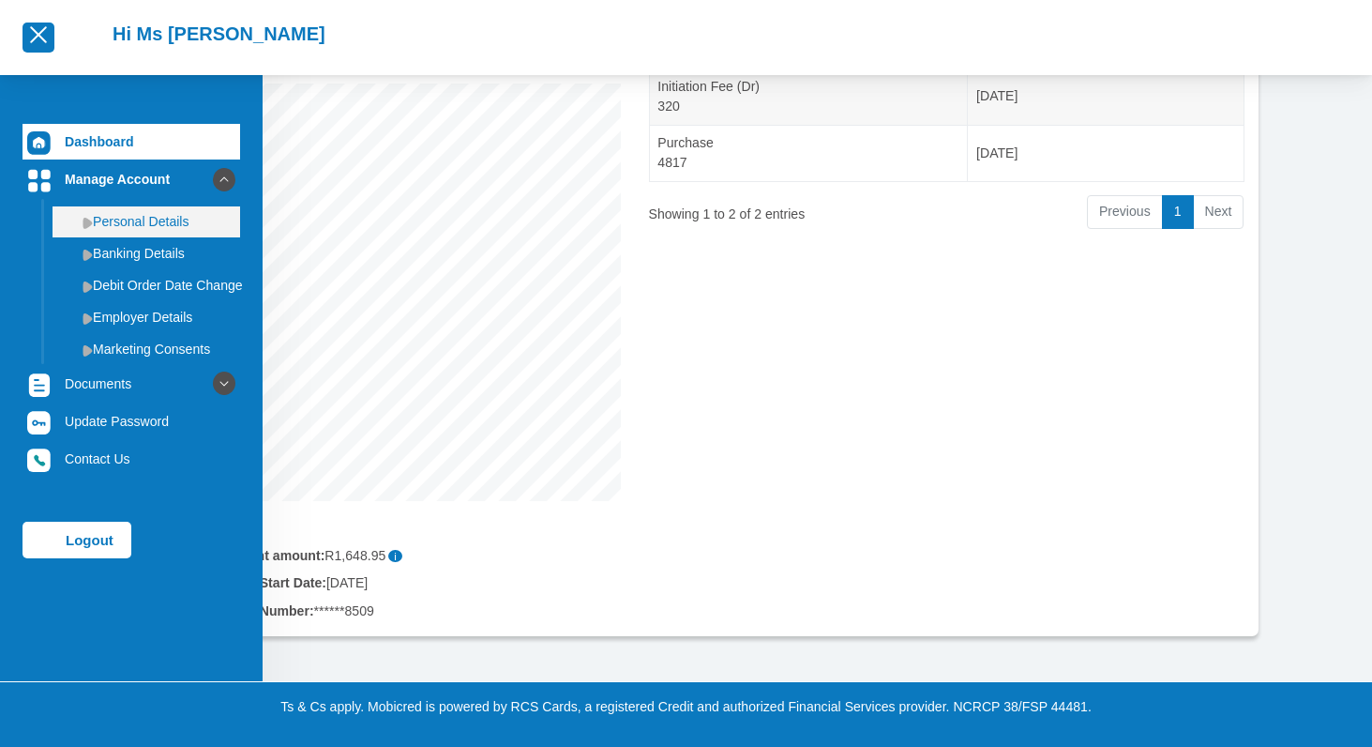
click at [125, 219] on link "Personal Details" at bounding box center [147, 221] width 188 height 30
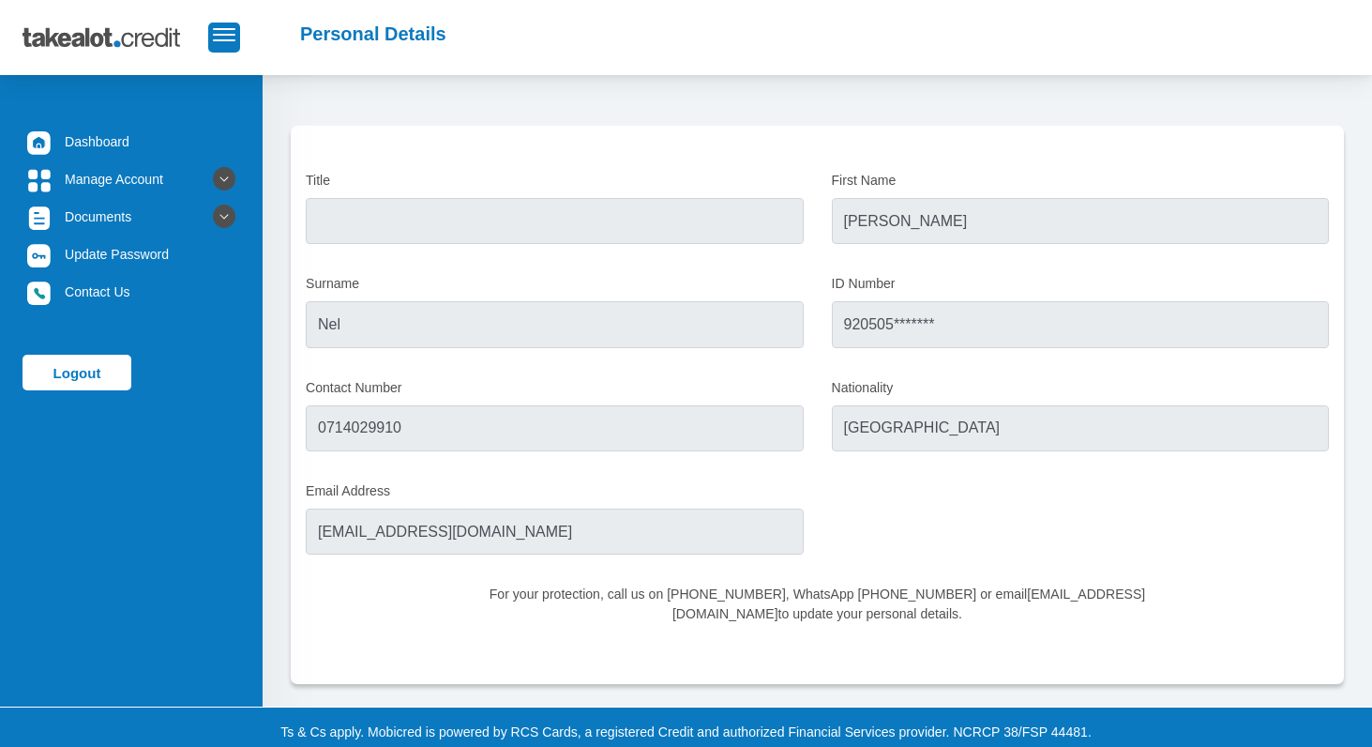
scroll to position [26, 0]
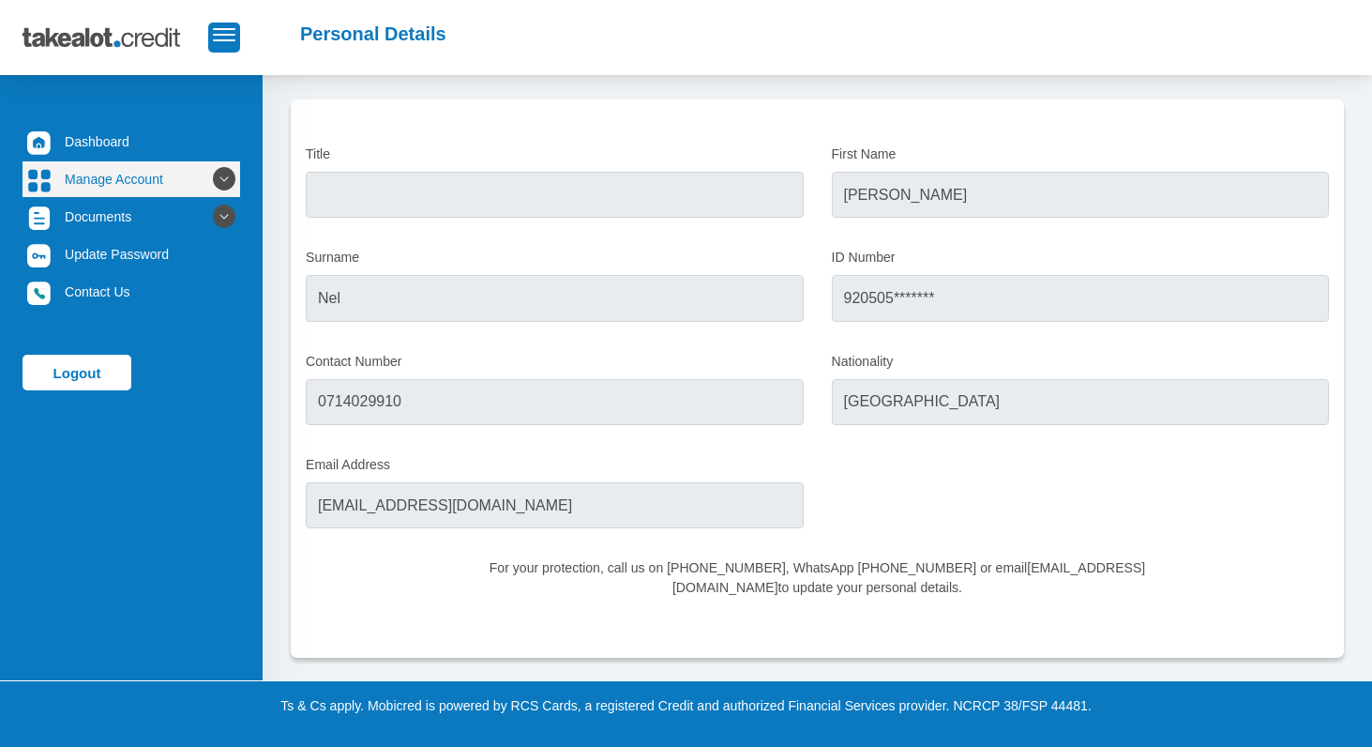
click at [98, 176] on link "Manage Account" at bounding box center [132, 179] width 218 height 36
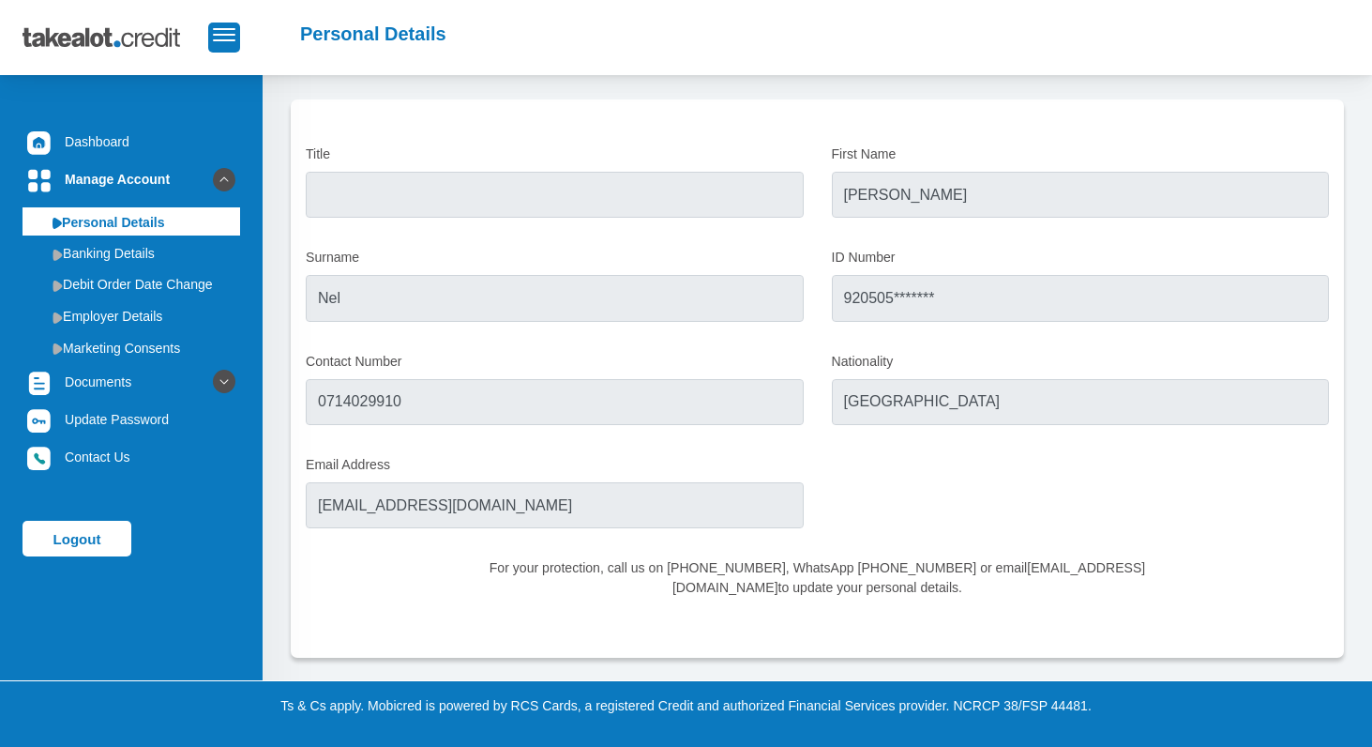
click at [49, 222] on link "Personal Details" at bounding box center [132, 221] width 218 height 30
click at [52, 243] on link "Banking Details" at bounding box center [132, 253] width 218 height 30
click at [67, 125] on link "Dashboard" at bounding box center [132, 142] width 218 height 36
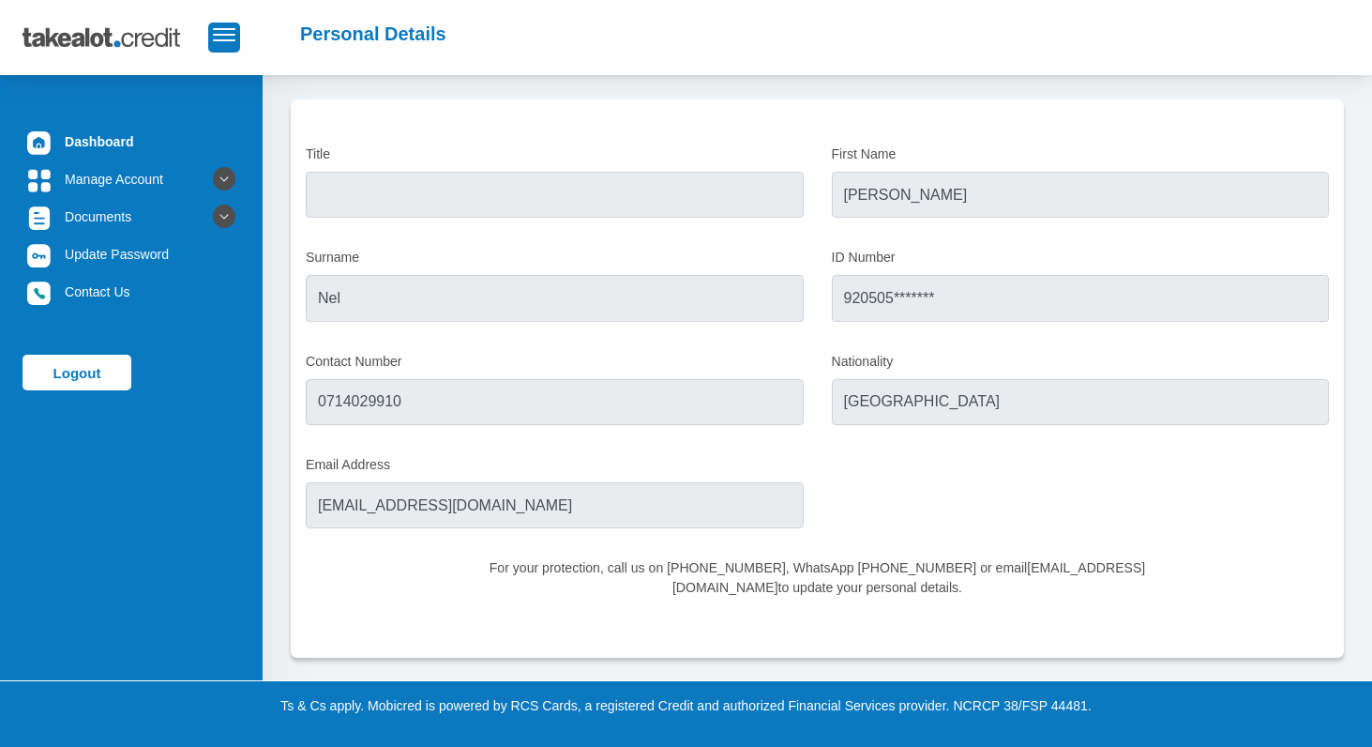
click at [330, 30] on h2 "Personal Details" at bounding box center [373, 34] width 146 height 23
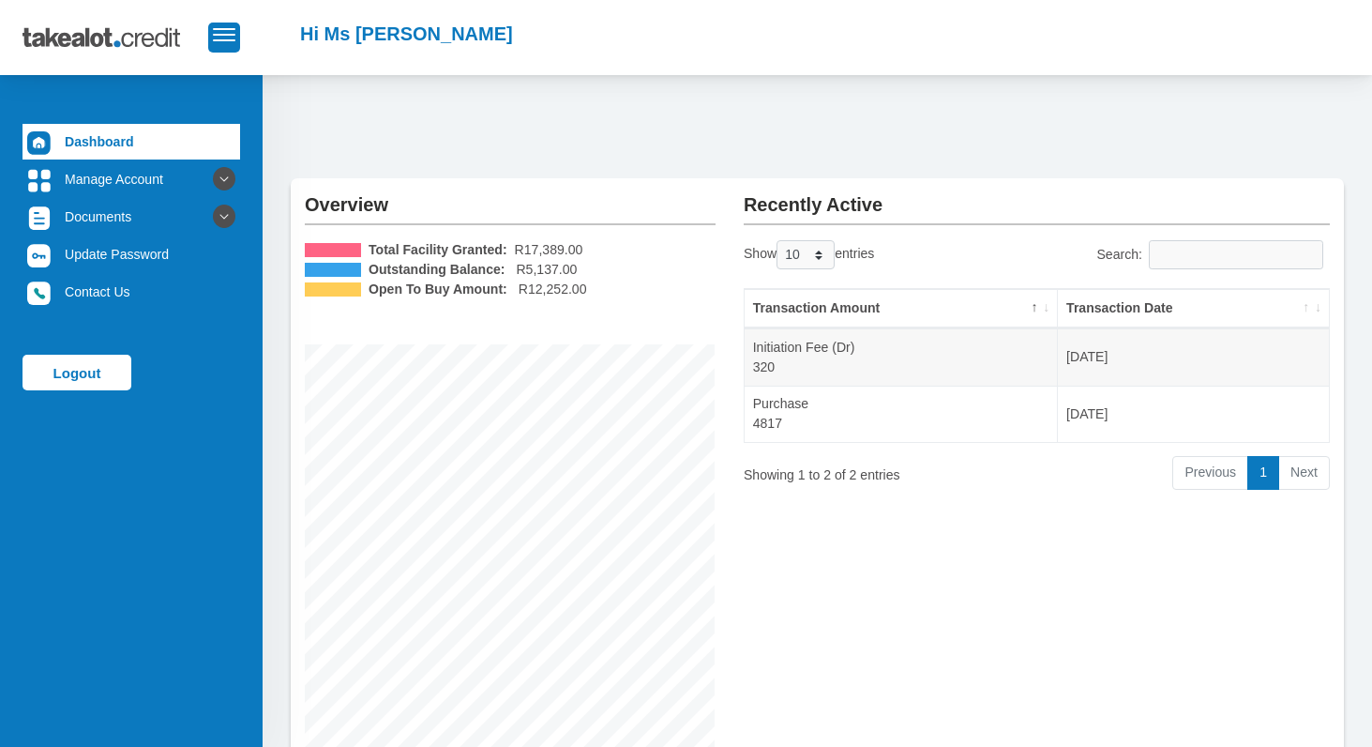
scroll to position [253, 0]
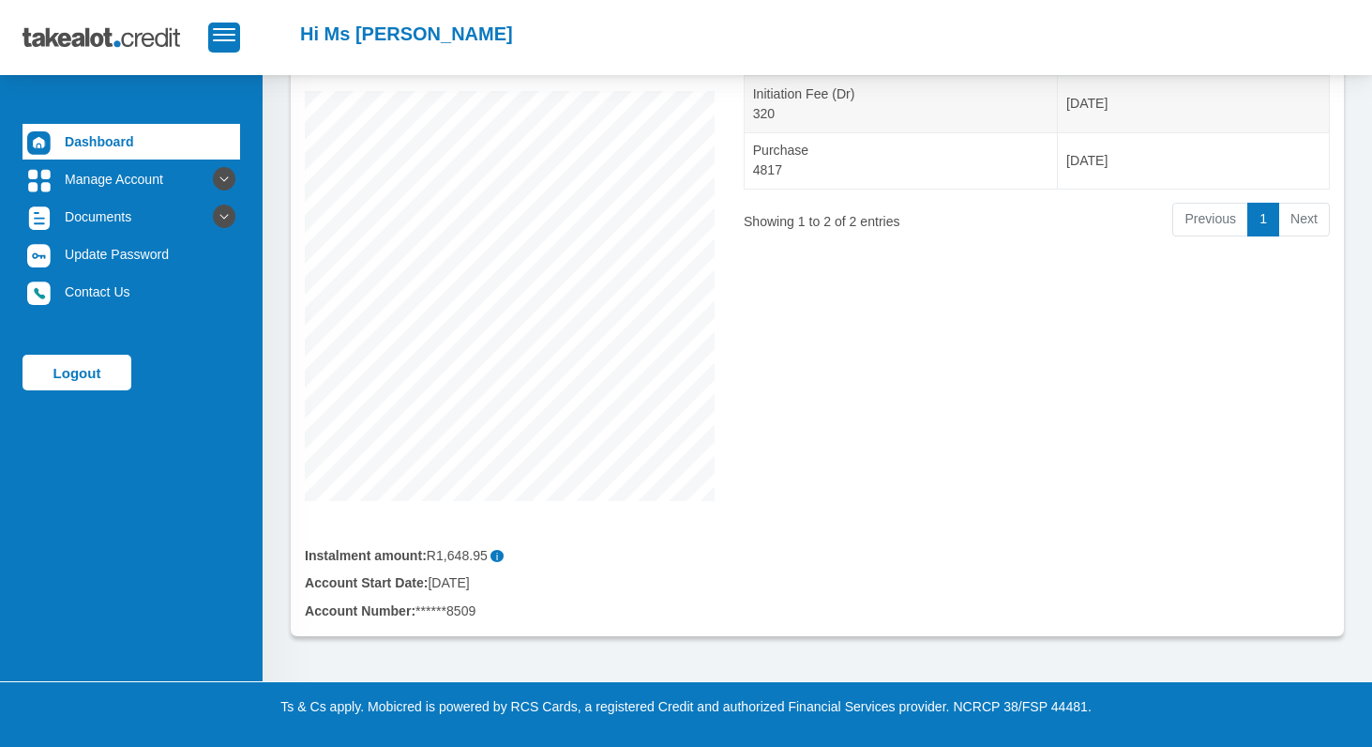
click at [1114, 480] on div "Recently Active Show 10 25 50 100 entries Search: Transaction Amount Transactio…" at bounding box center [1037, 280] width 614 height 711
